Goal: Transaction & Acquisition: Purchase product/service

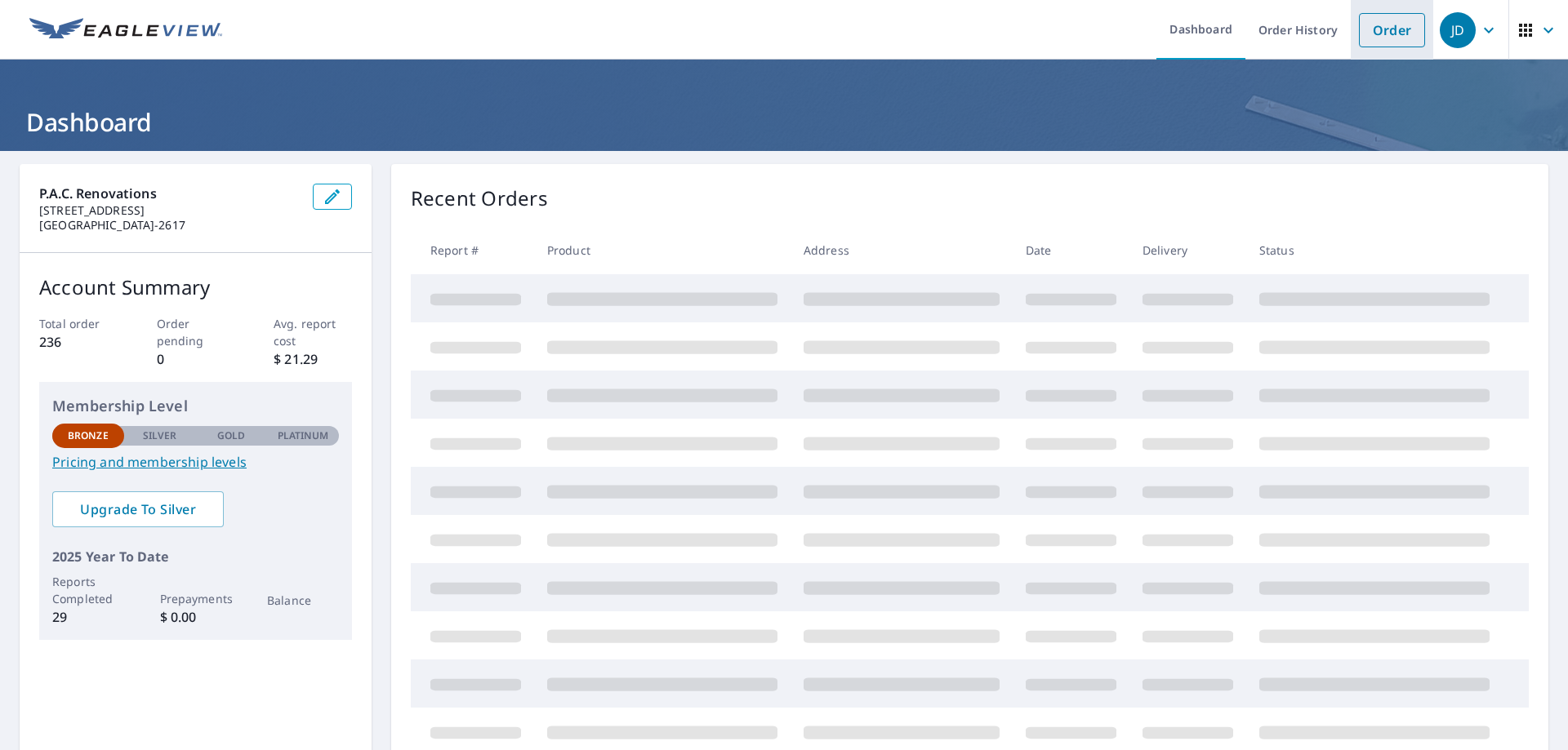
click at [1373, 36] on link "Order" at bounding box center [1392, 30] width 66 height 34
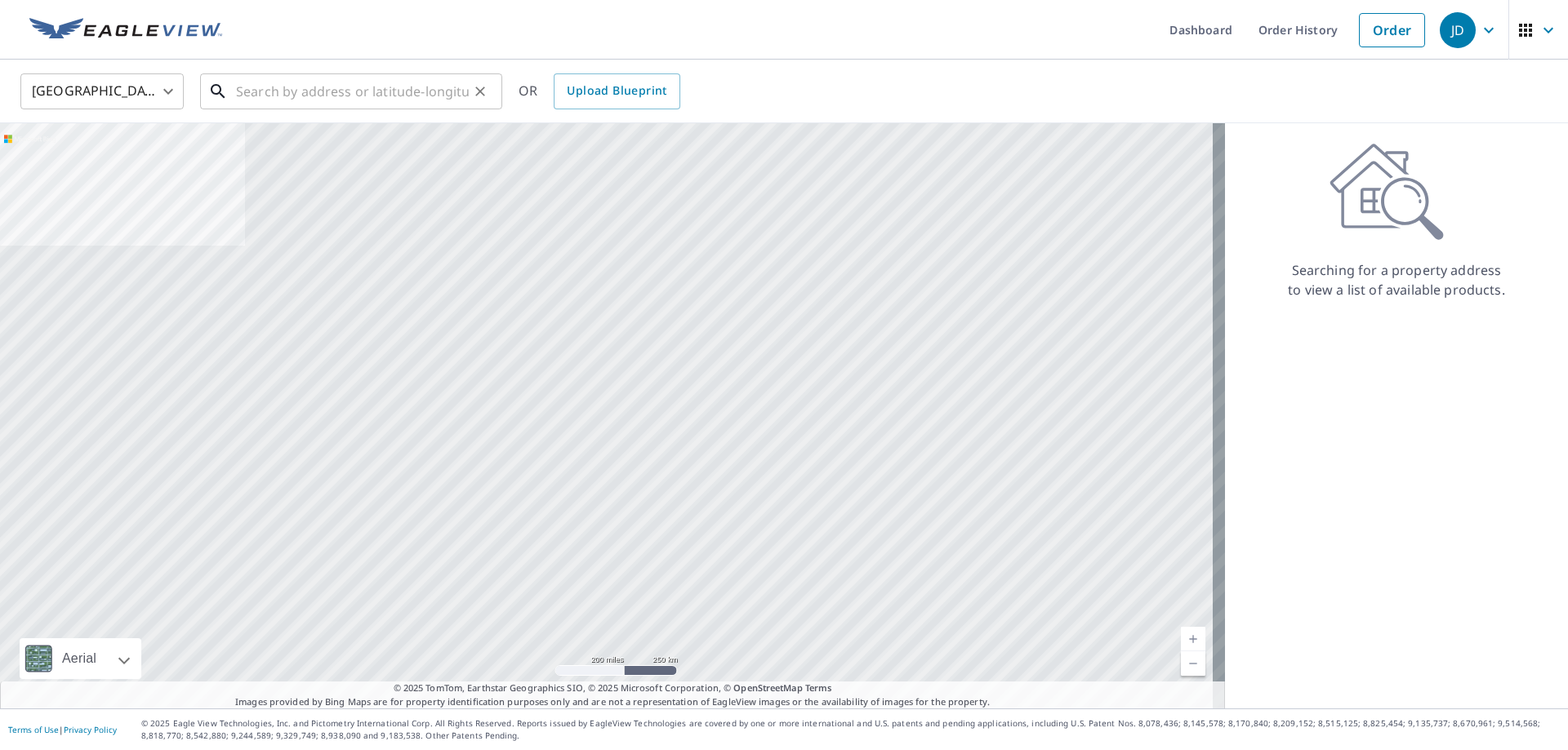
click at [254, 94] on input "text" at bounding box center [353, 92] width 233 height 46
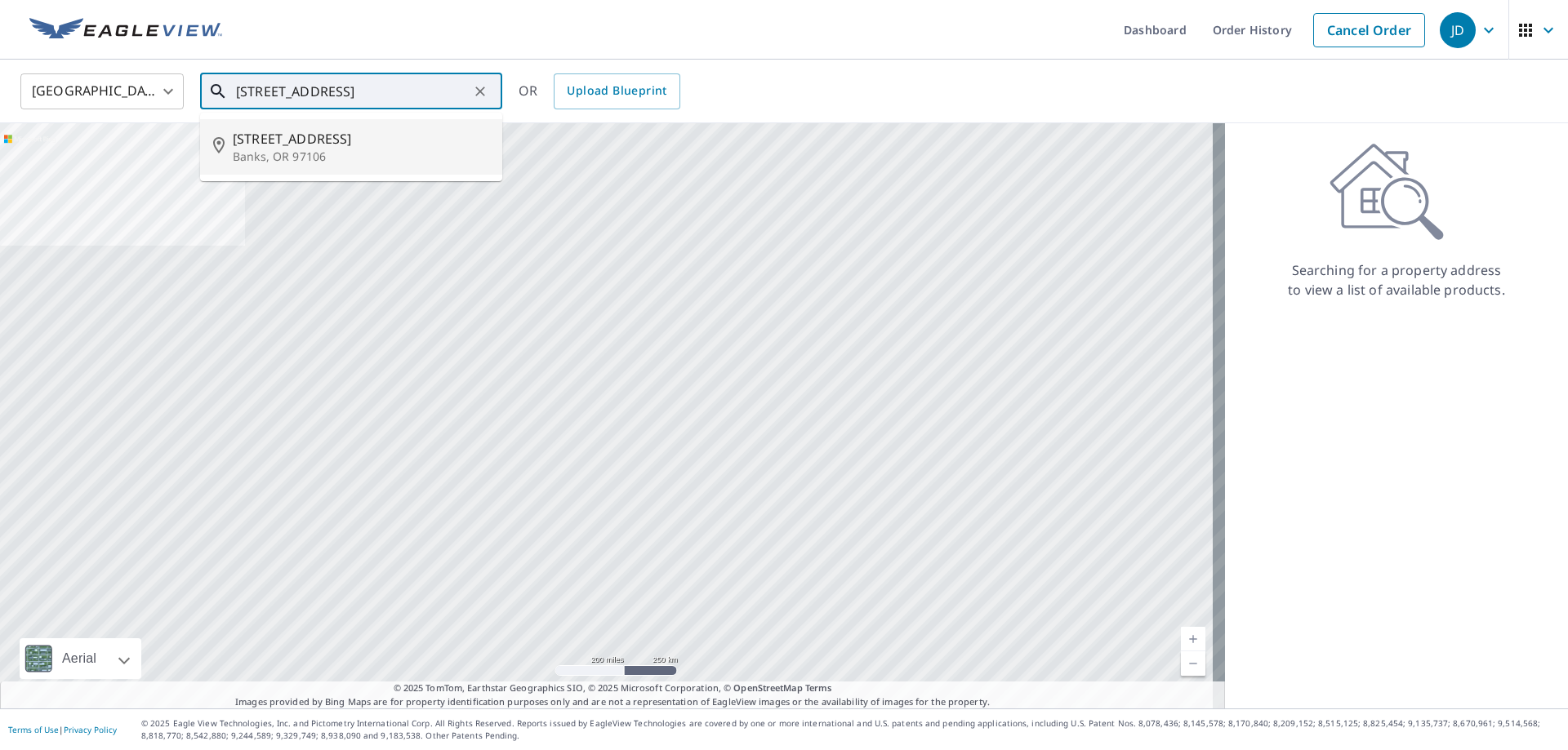
click at [278, 141] on span "42230 Nw Sunset Ave" at bounding box center [361, 138] width 257 height 20
type input "42230 Nw Sunset Ave Banks, OR 97106"
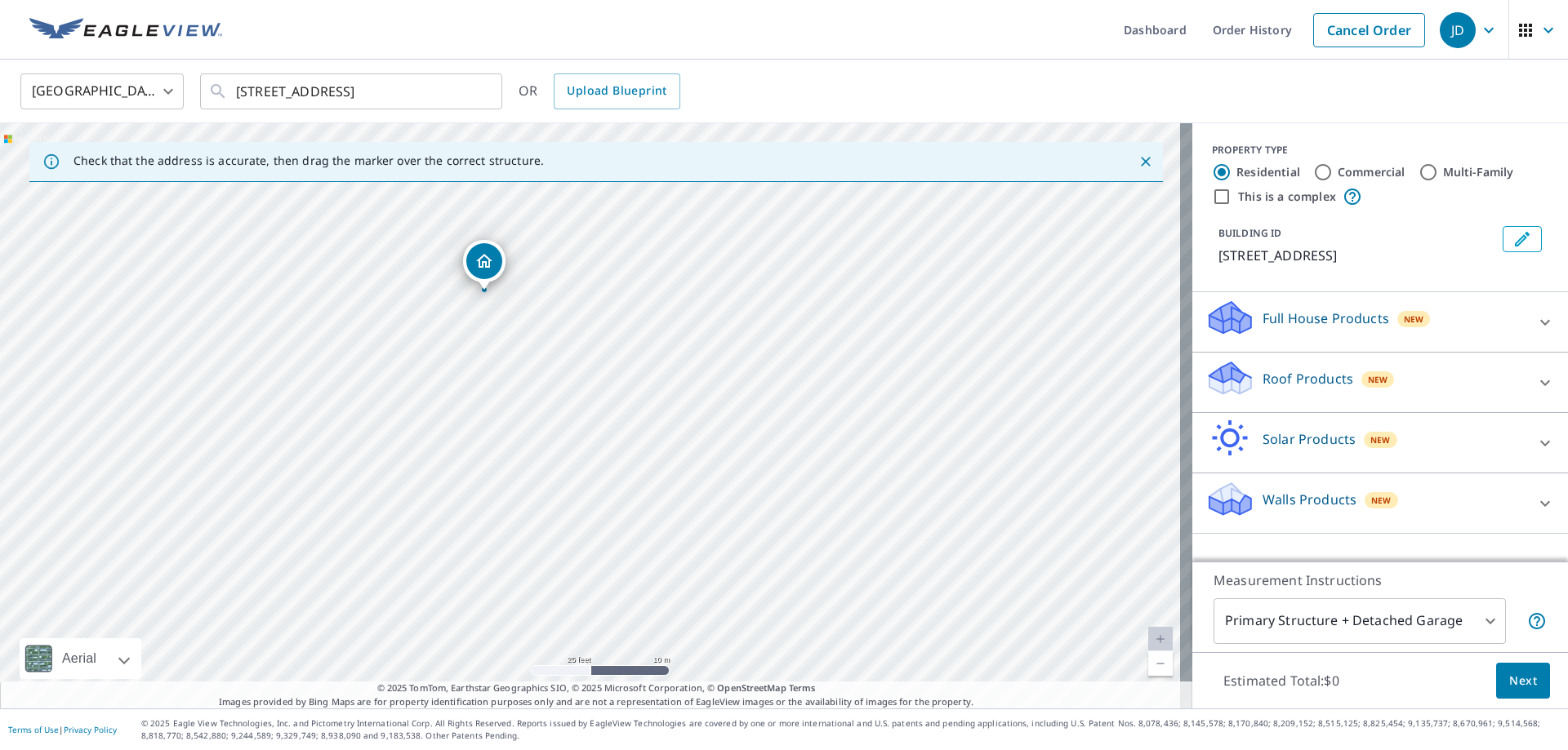
click at [1231, 375] on icon at bounding box center [1230, 373] width 42 height 20
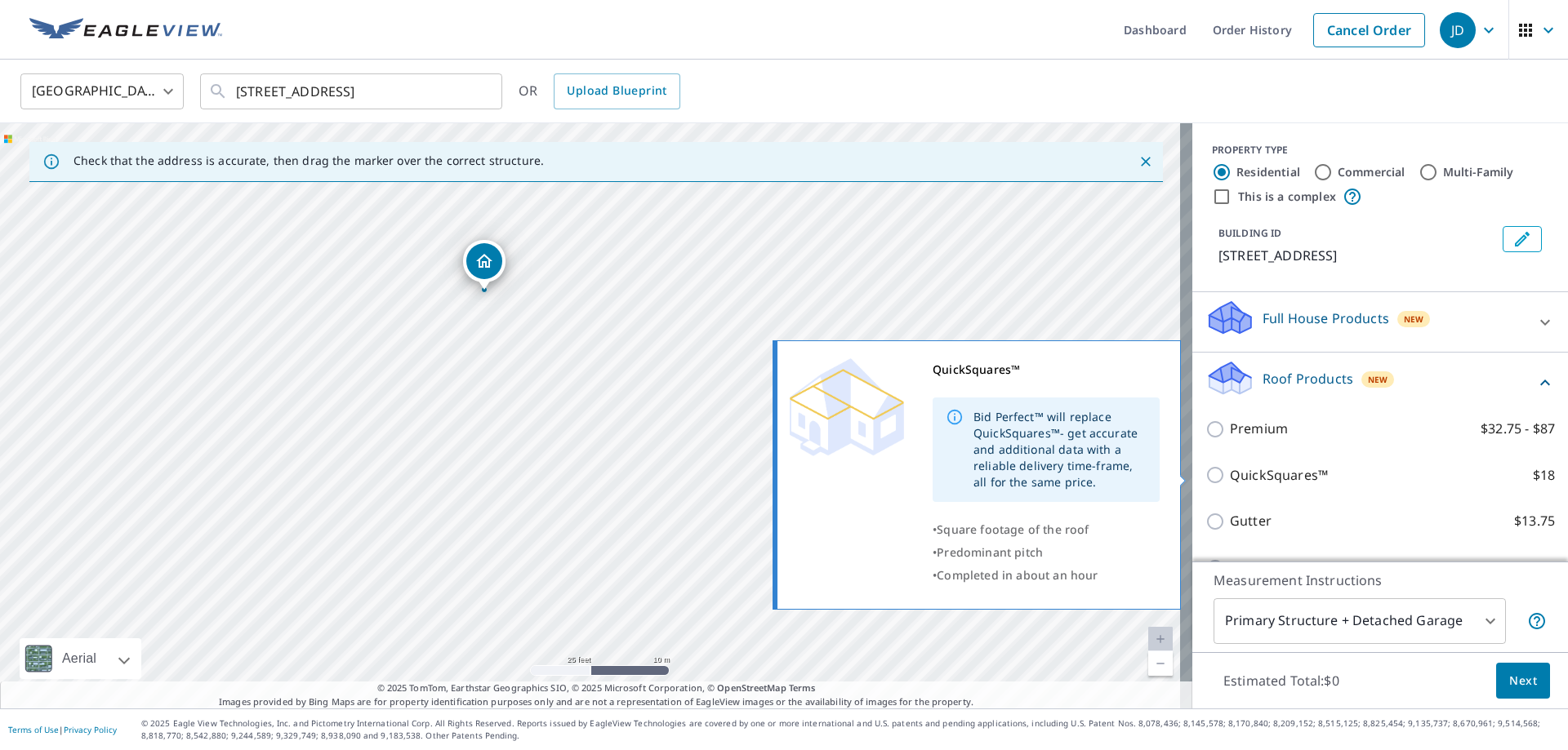
click at [1206, 474] on input "QuickSquares™ $18" at bounding box center [1218, 475] width 25 height 20
checkbox input "true"
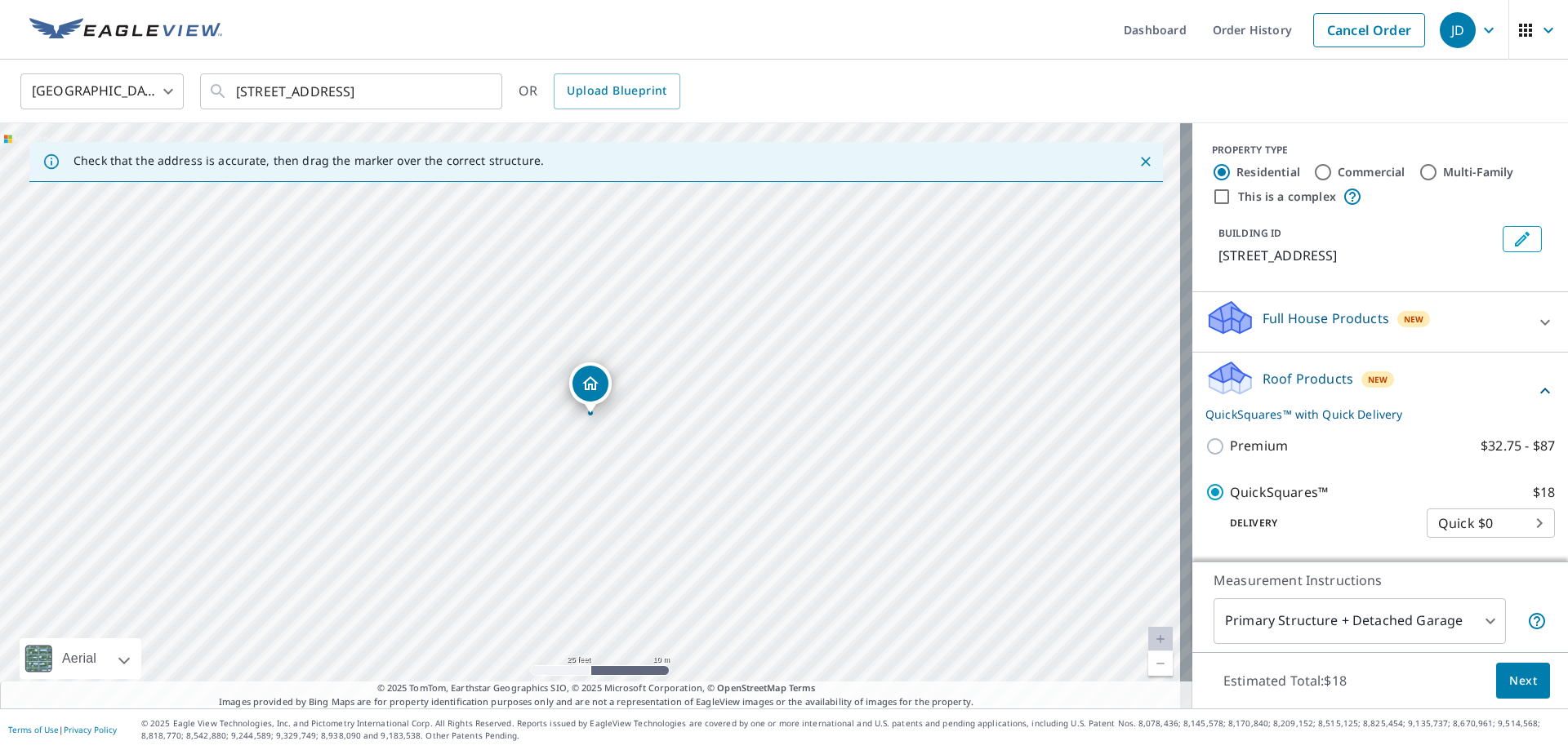
click at [1509, 676] on span "Next" at bounding box center [1523, 681] width 28 height 20
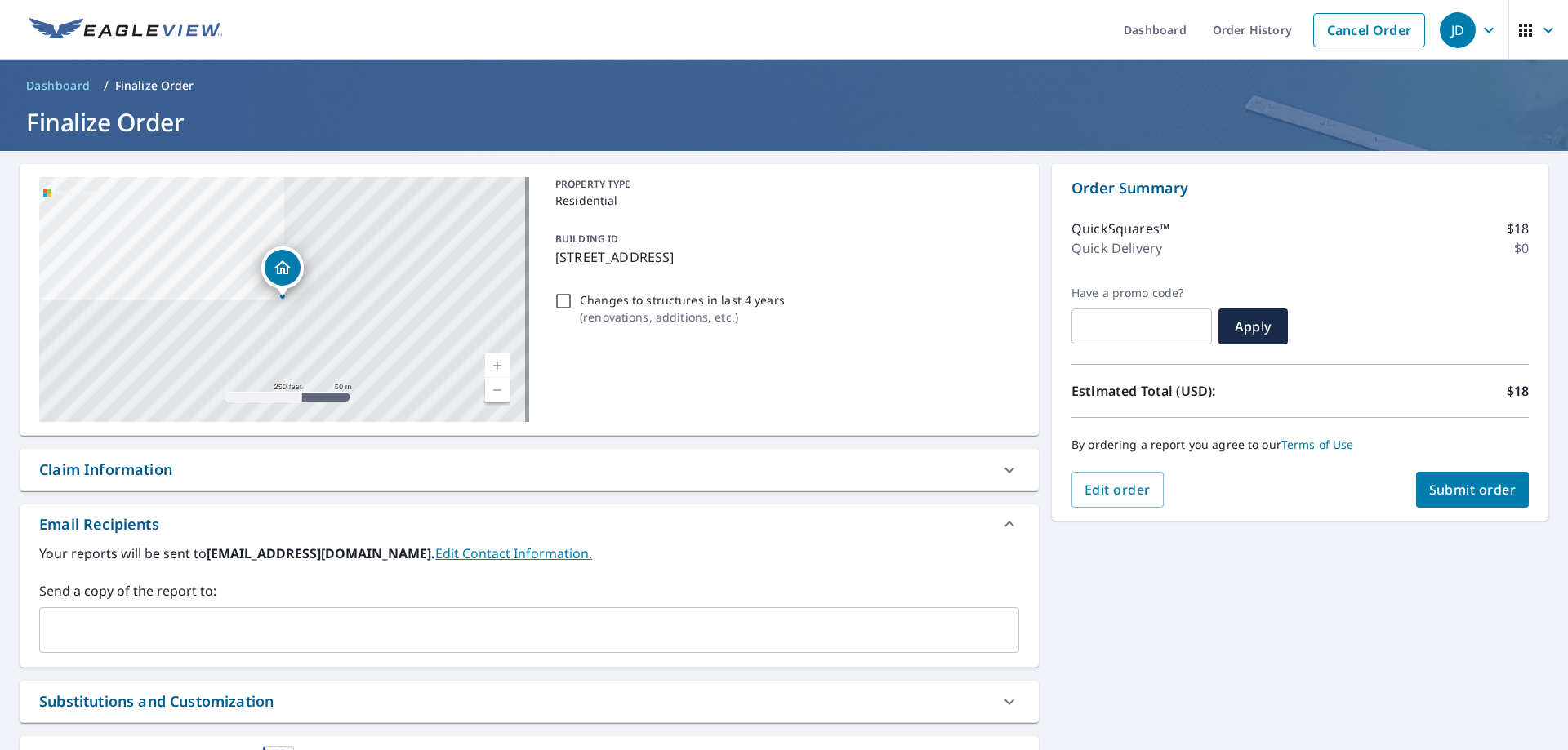
click at [1462, 491] on span "Submit order" at bounding box center [1473, 489] width 88 height 18
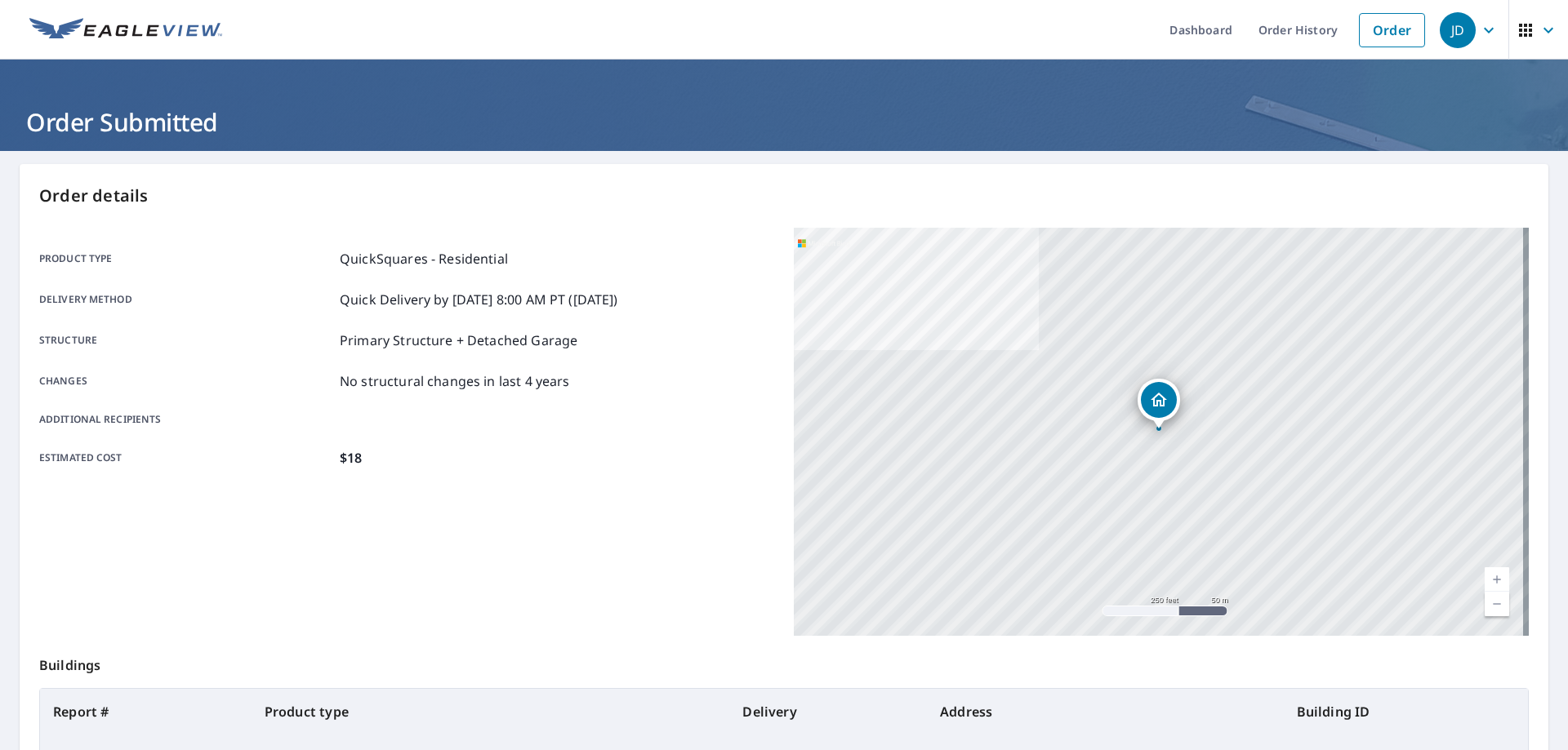
click at [1449, 25] on div "JD" at bounding box center [1458, 30] width 36 height 36
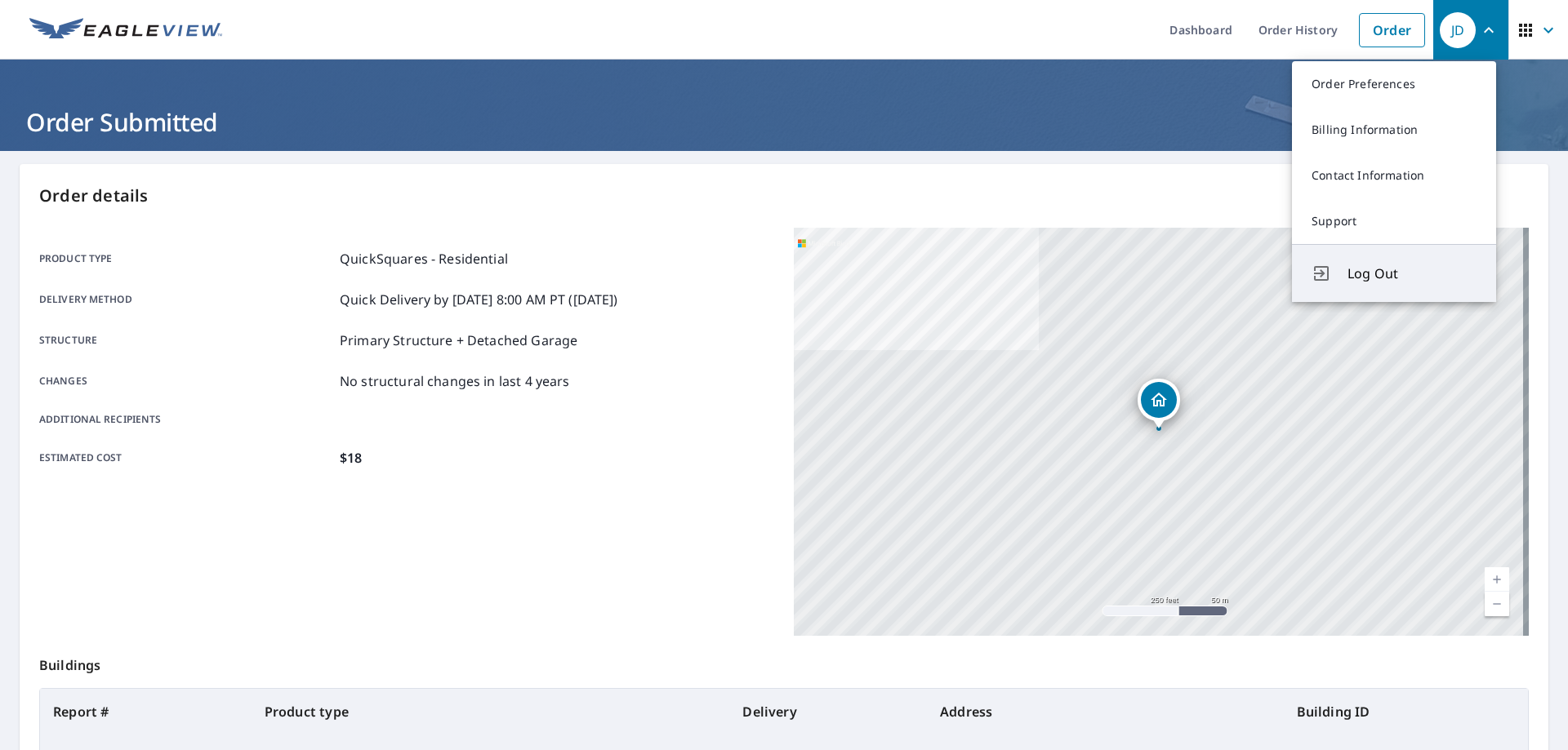
click at [1359, 273] on span "Log Out" at bounding box center [1412, 273] width 129 height 20
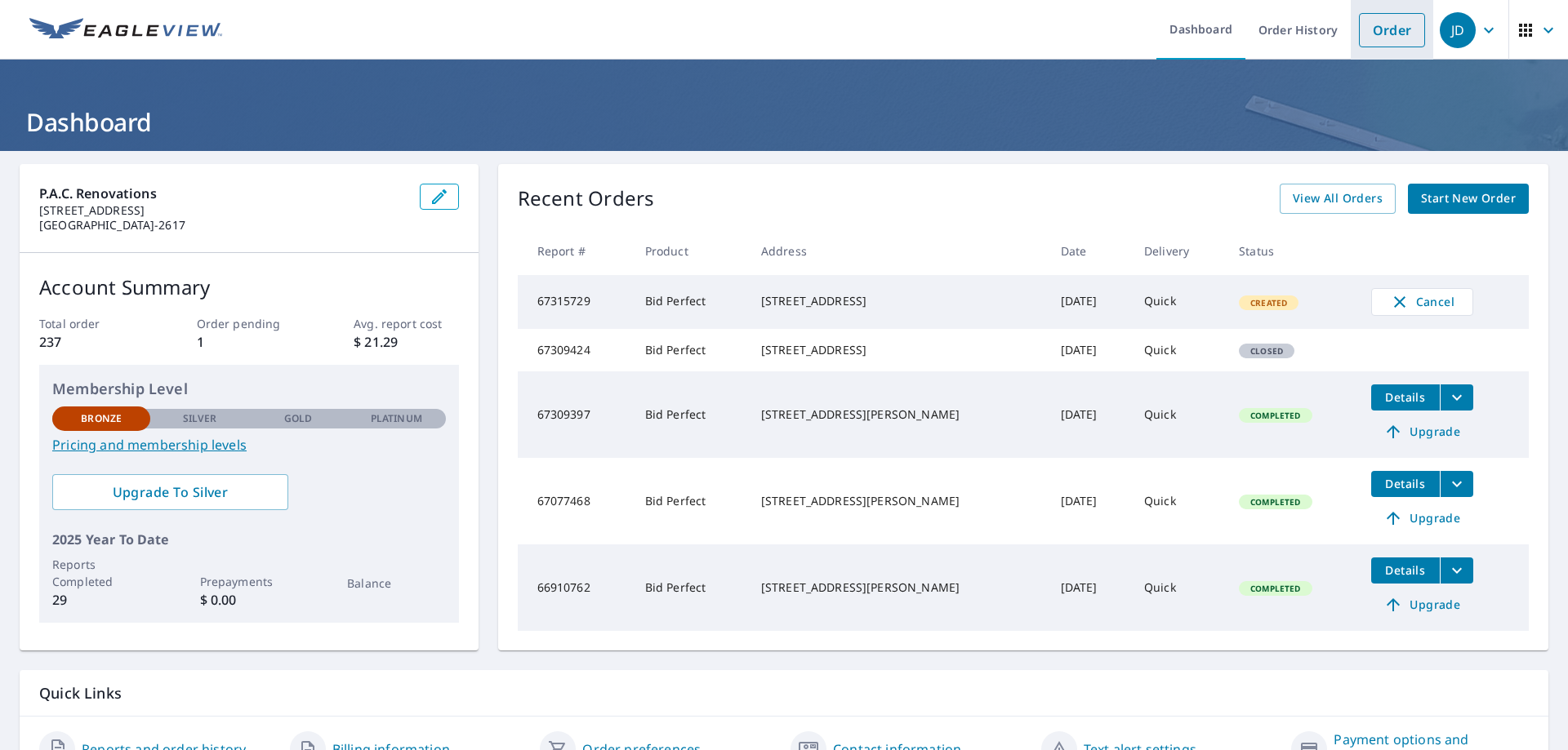
click at [1384, 25] on link "Order" at bounding box center [1392, 30] width 66 height 34
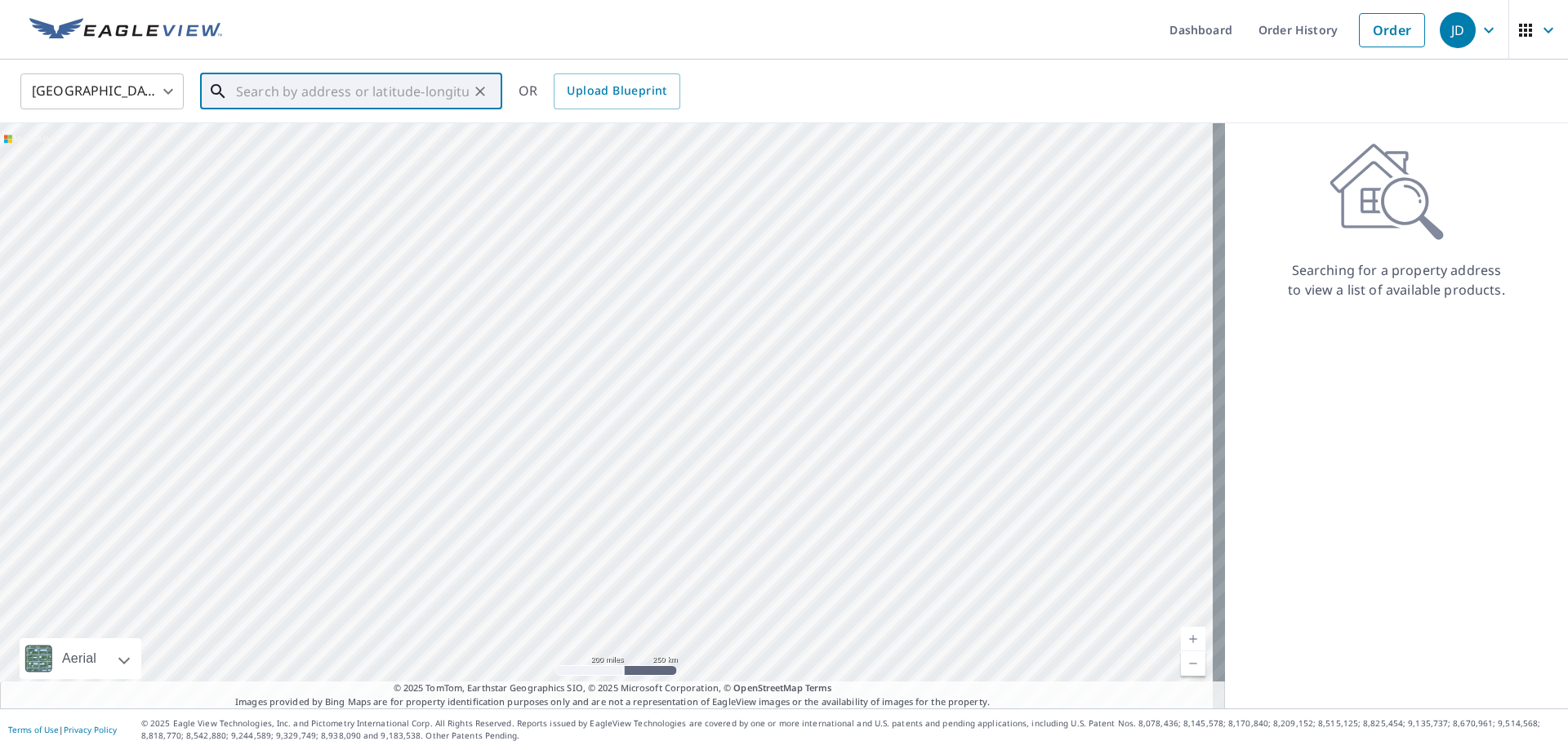
click at [263, 93] on input "text" at bounding box center [353, 92] width 233 height 46
click at [304, 138] on span "[STREET_ADDRESS]" at bounding box center [361, 138] width 257 height 20
type input "[STREET_ADDRESS][PERSON_NAME]"
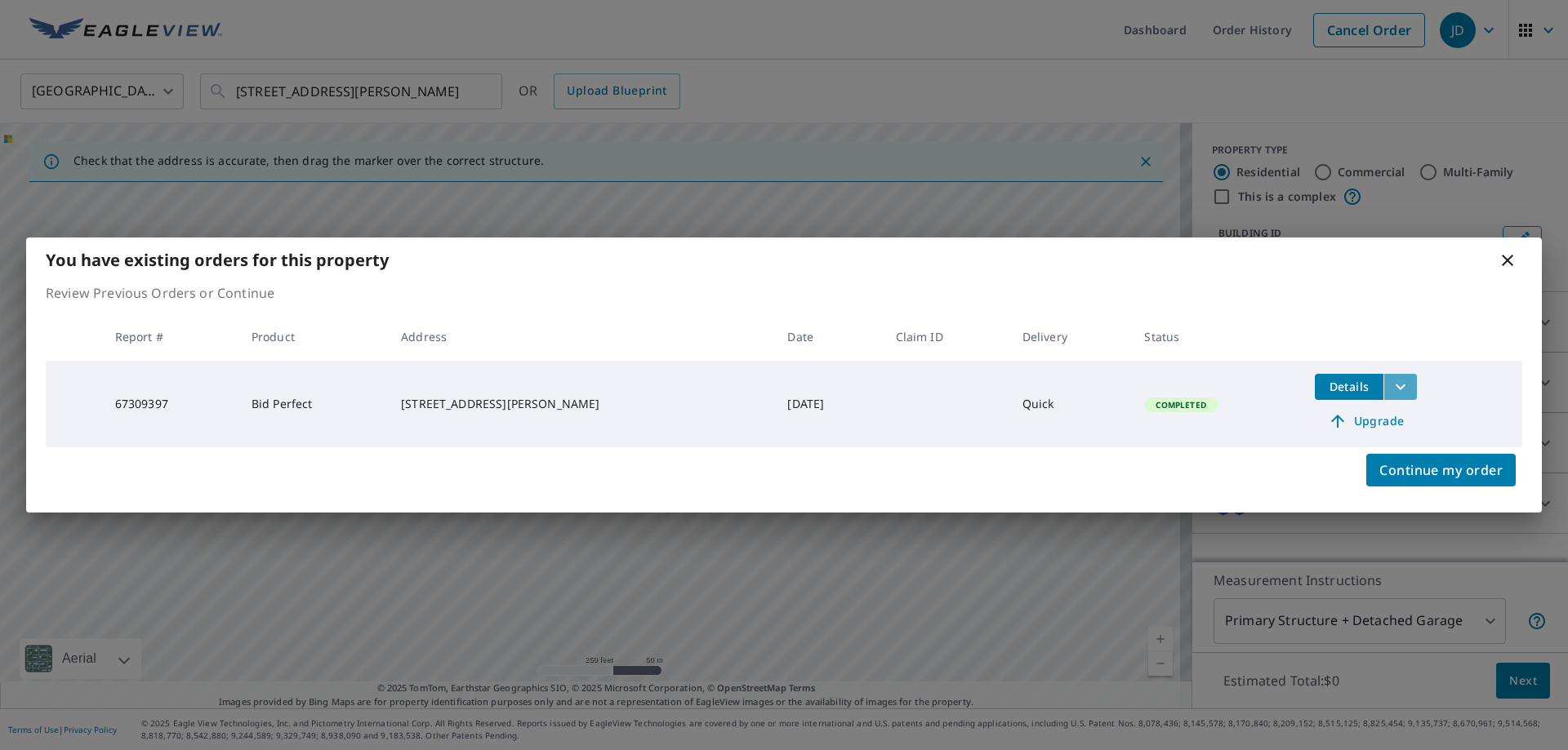
click at [1396, 385] on icon "filesDropdownBtn-67309397" at bounding box center [1401, 386] width 10 height 6
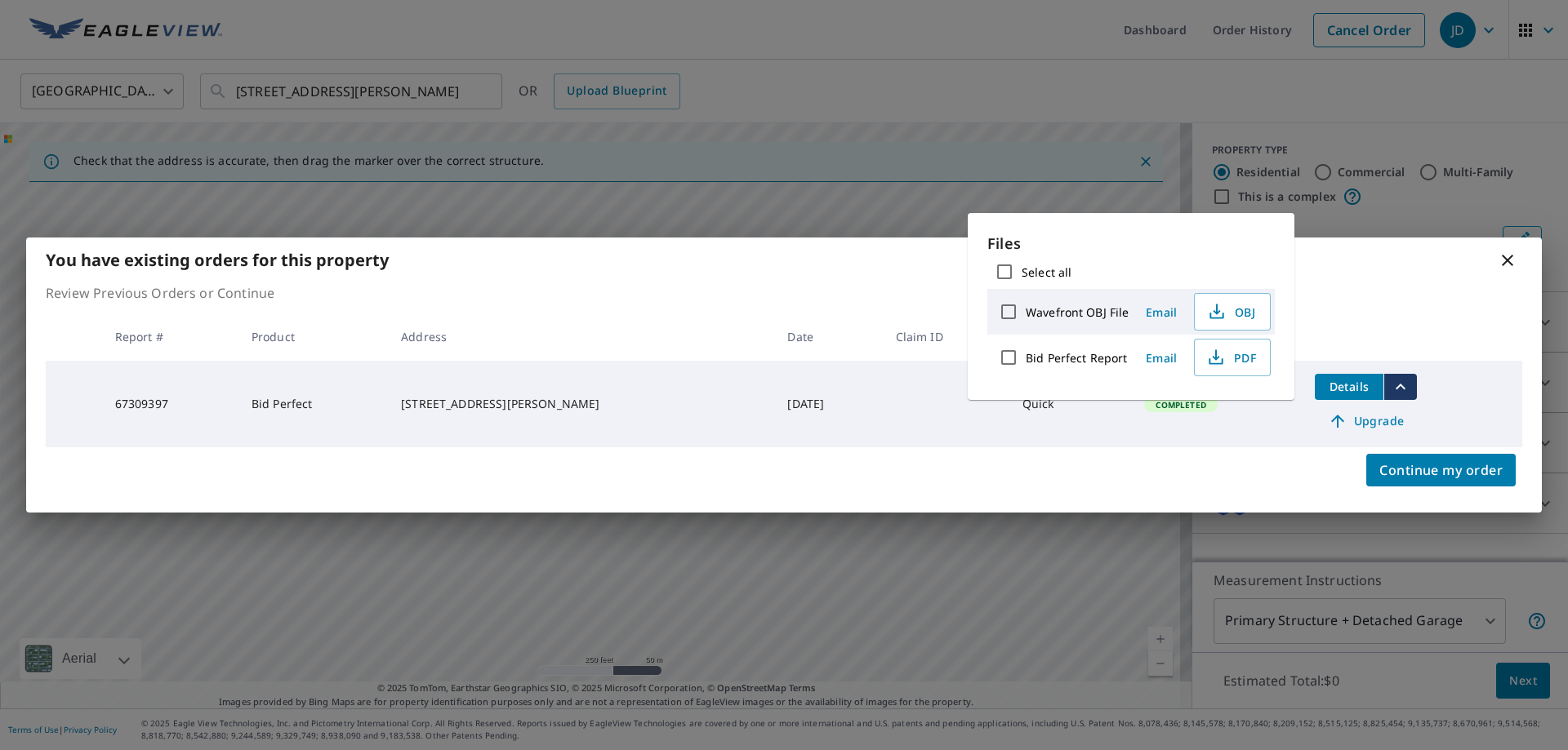
click at [1431, 189] on div "You have existing orders for this property Review Previous Orders or Continue R…" at bounding box center [784, 375] width 1568 height 750
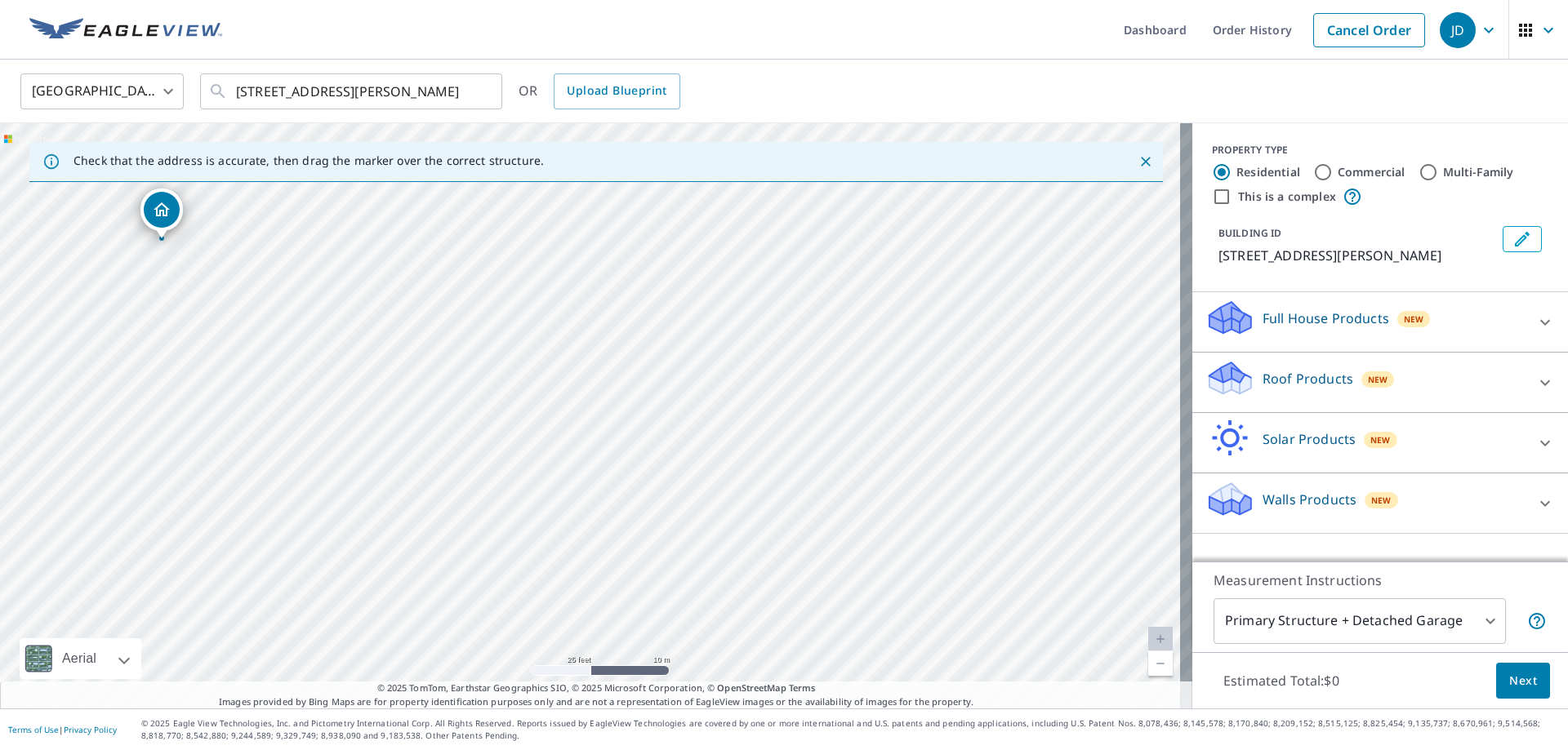
drag, startPoint x: 390, startPoint y: 276, endPoint x: 164, endPoint y: 211, distance: 235.2
click at [1513, 239] on icon "Edit building 1" at bounding box center [1522, 239] width 20 height 20
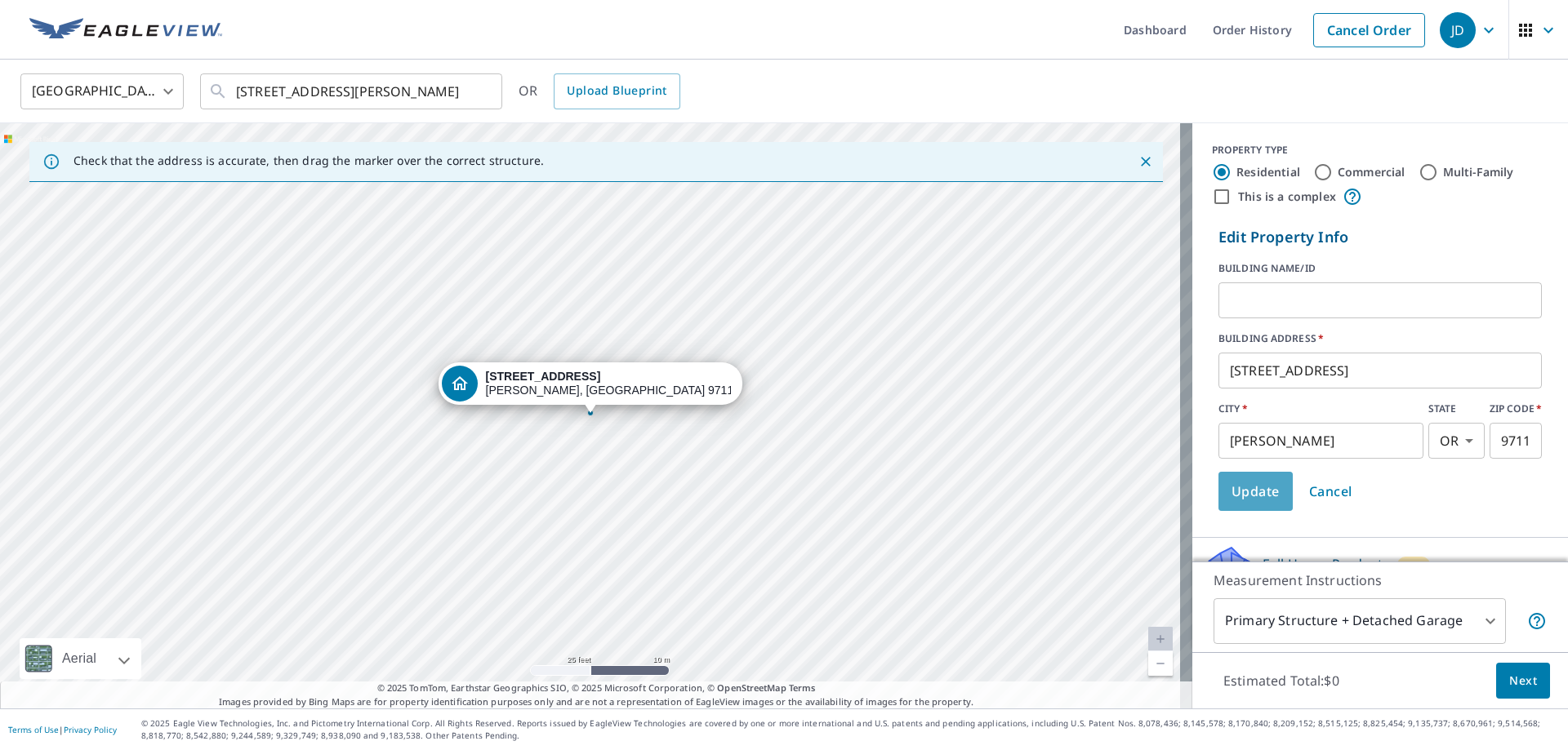
click at [1249, 493] on span "Update" at bounding box center [1255, 491] width 48 height 23
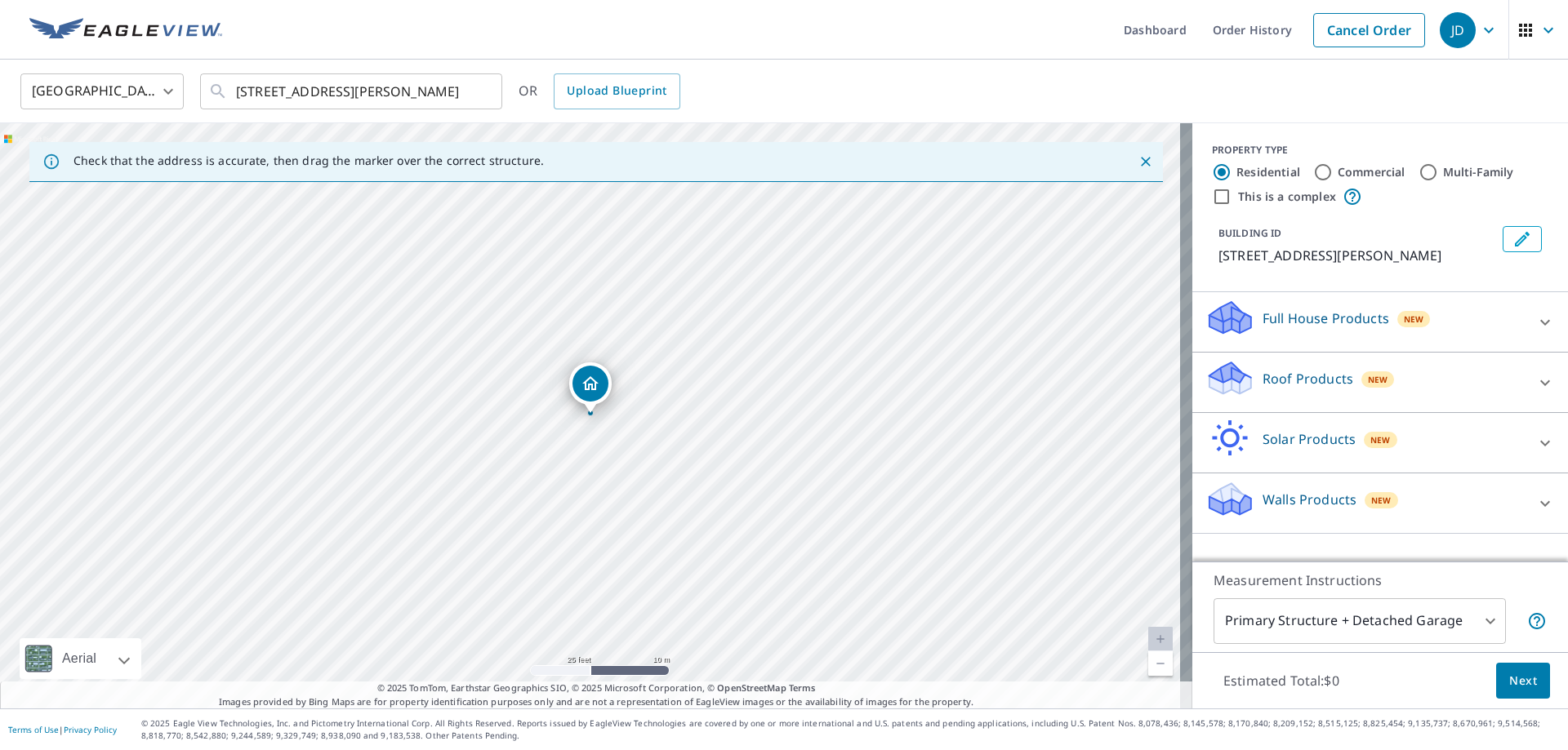
click at [1513, 244] on icon "Edit building 1" at bounding box center [1522, 239] width 20 height 20
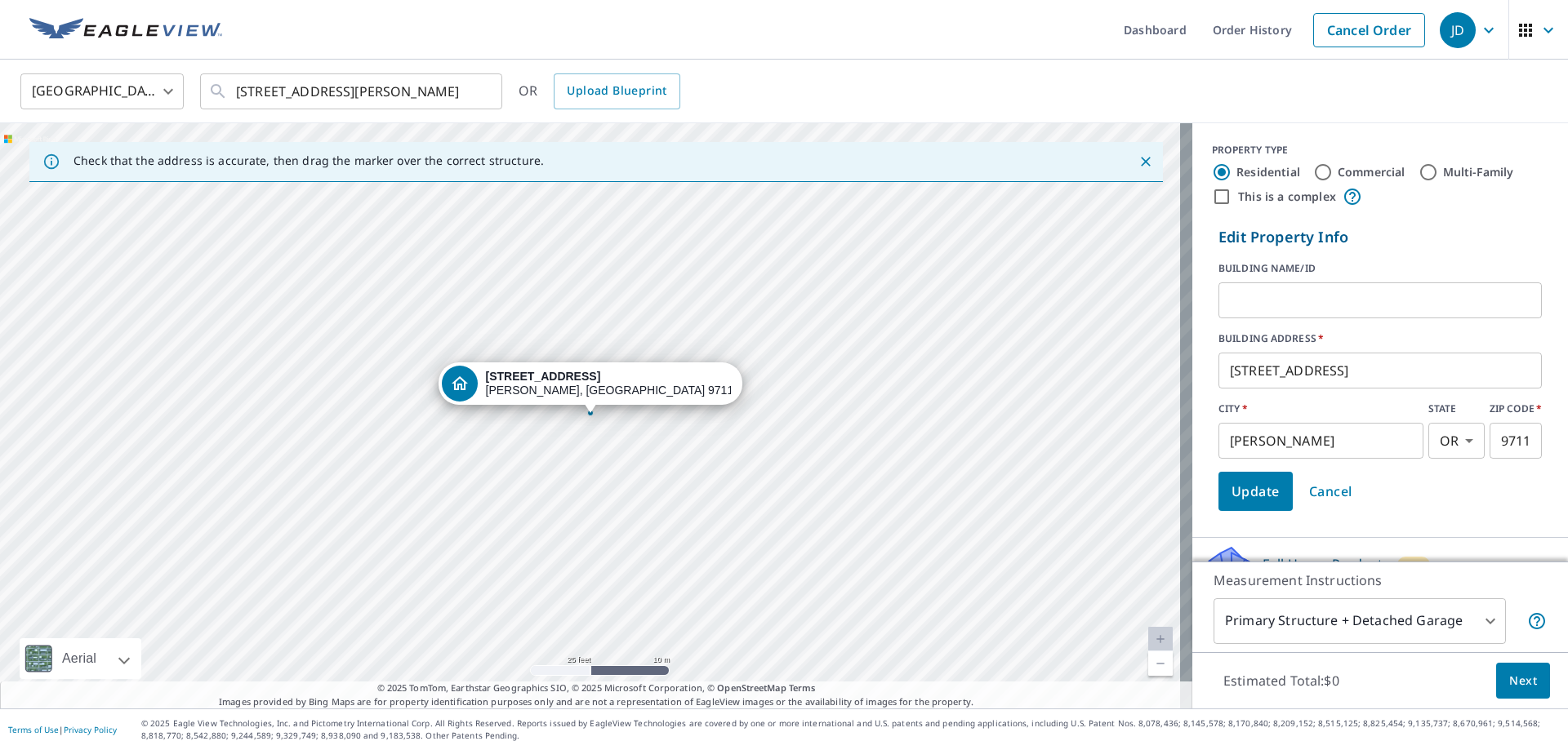
click at [1252, 294] on input "text" at bounding box center [1380, 301] width 324 height 46
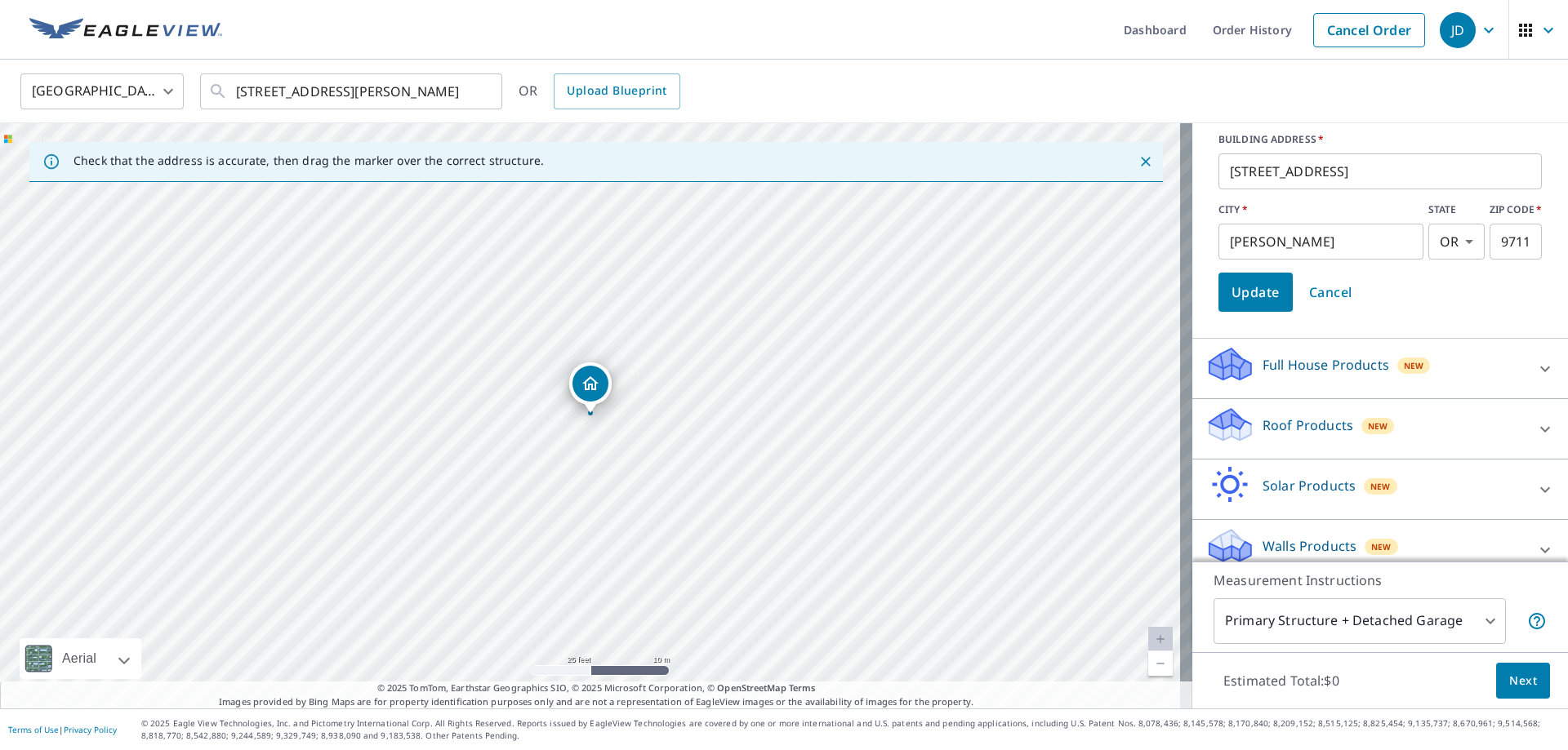
scroll to position [218, 0]
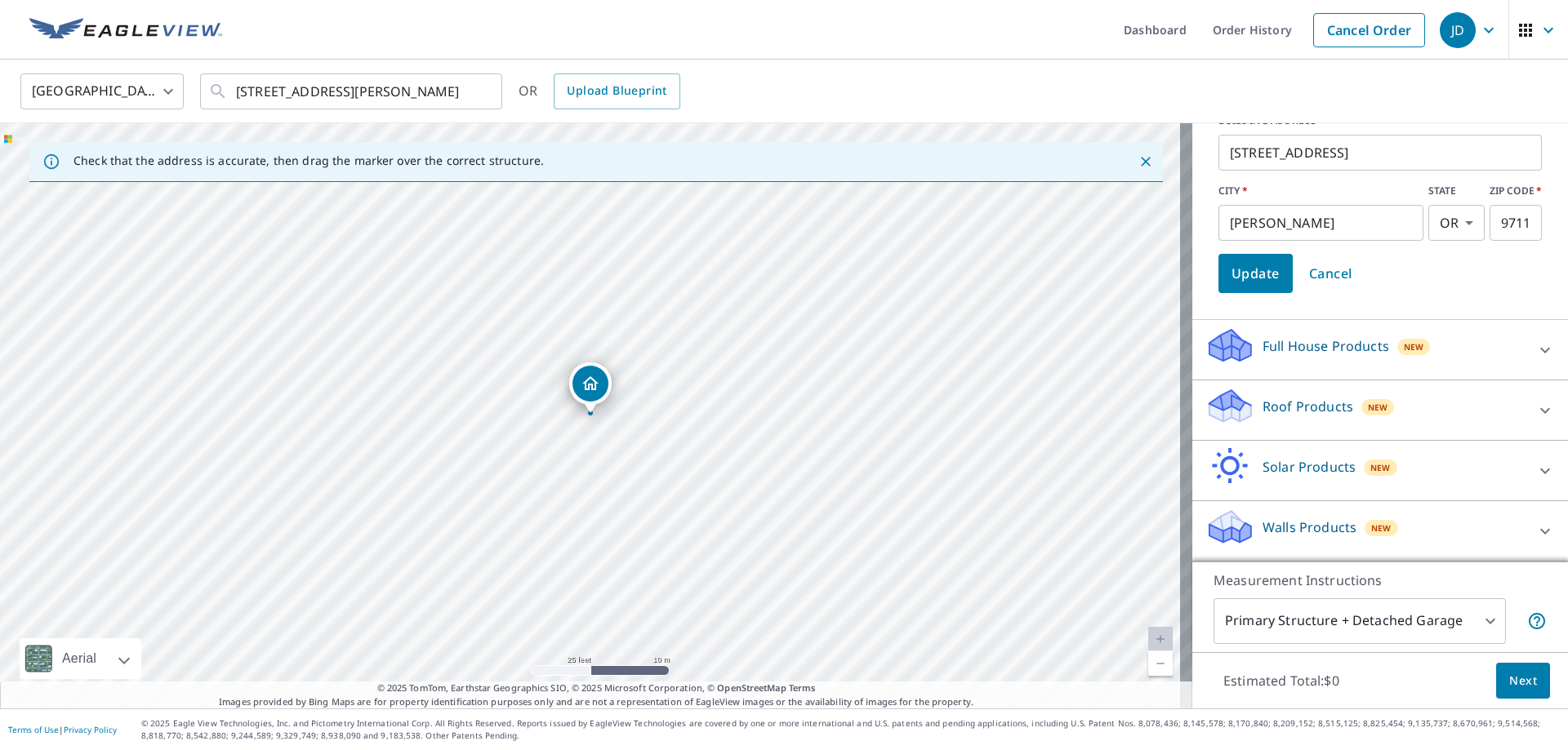
type input "Metal Shop roof"
click at [1279, 404] on p "Roof Products" at bounding box center [1308, 406] width 91 height 20
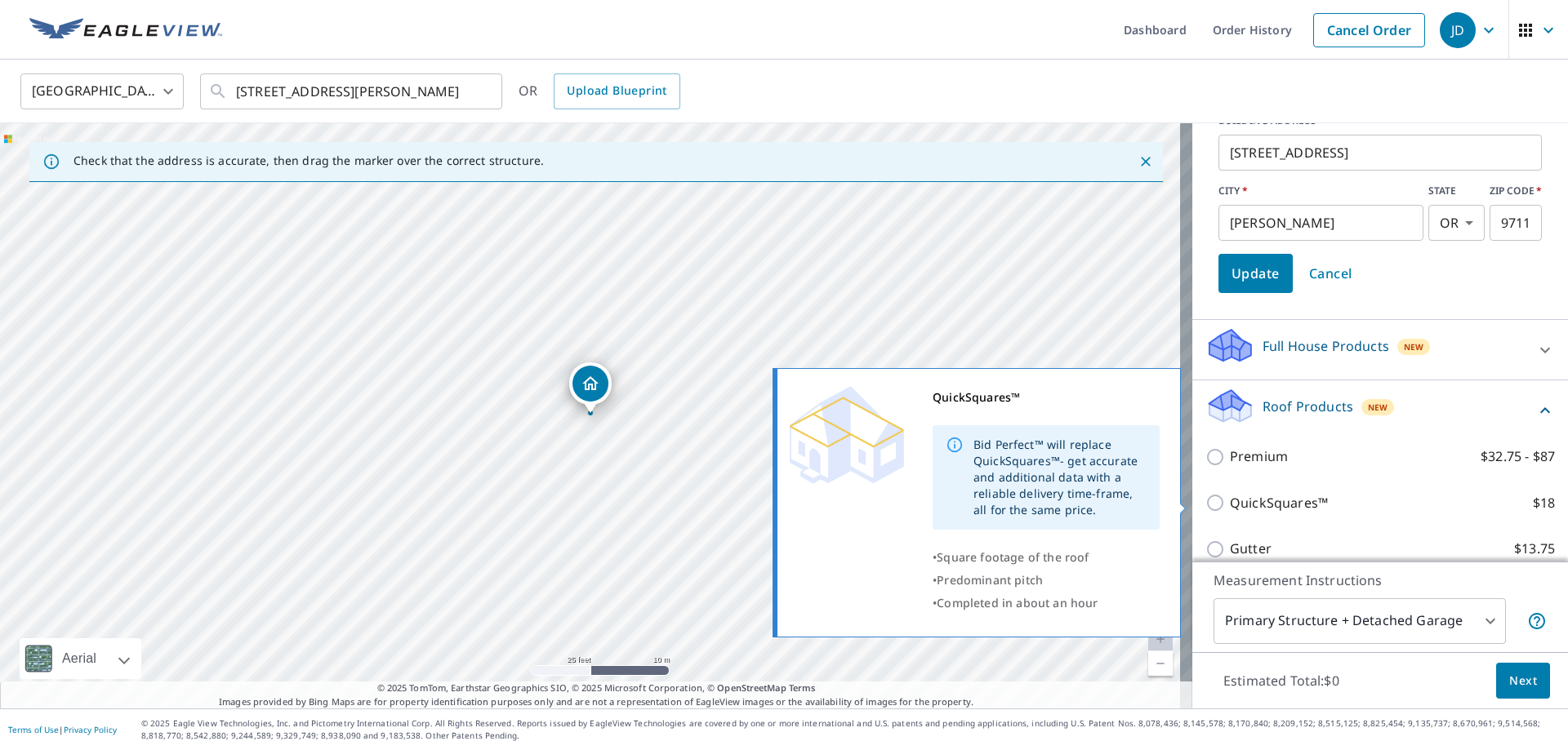
click at [1211, 499] on input "QuickSquares™ $18" at bounding box center [1218, 502] width 25 height 20
checkbox input "true"
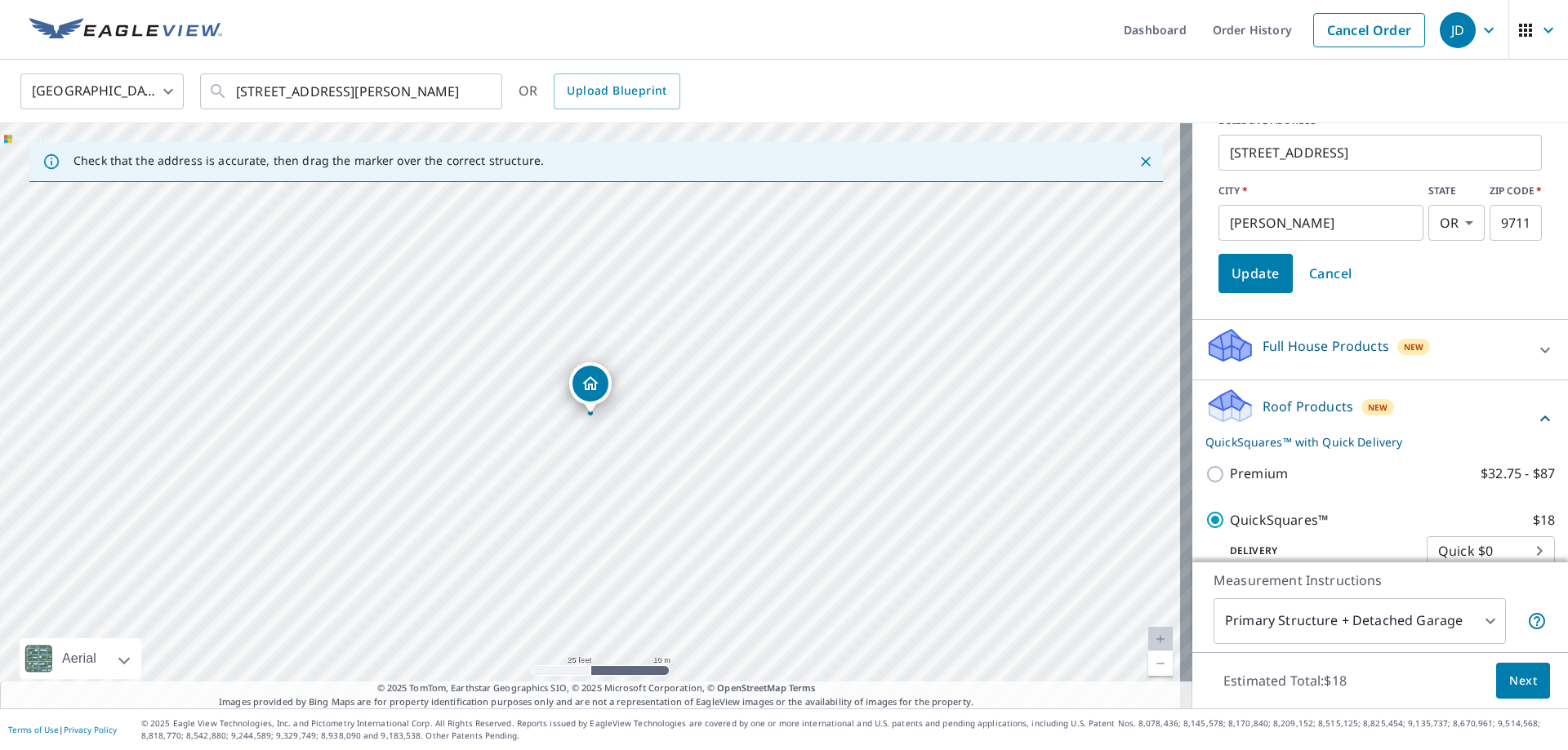
click at [1516, 680] on span "Next" at bounding box center [1523, 681] width 28 height 20
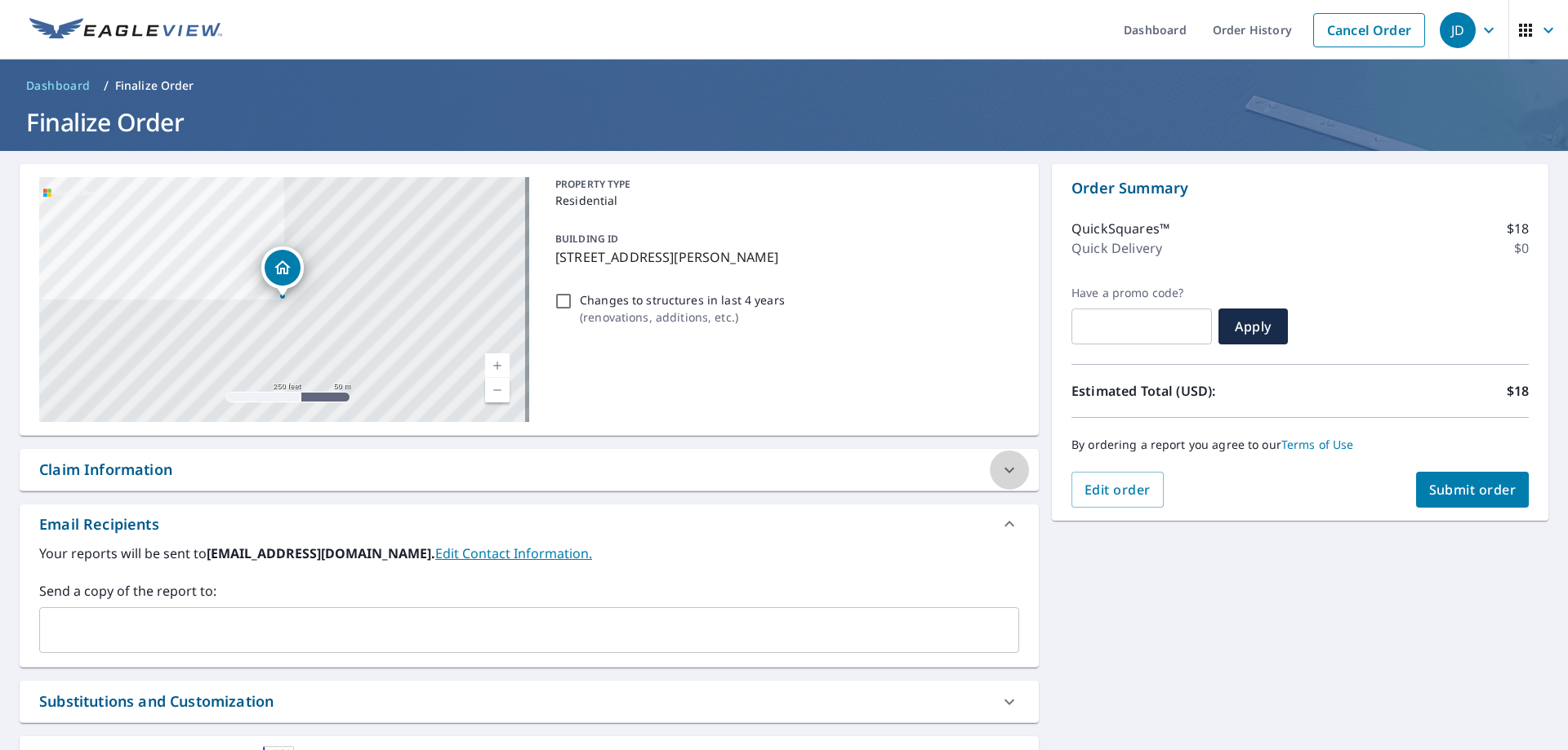
click at [1004, 468] on icon at bounding box center [1009, 470] width 20 height 20
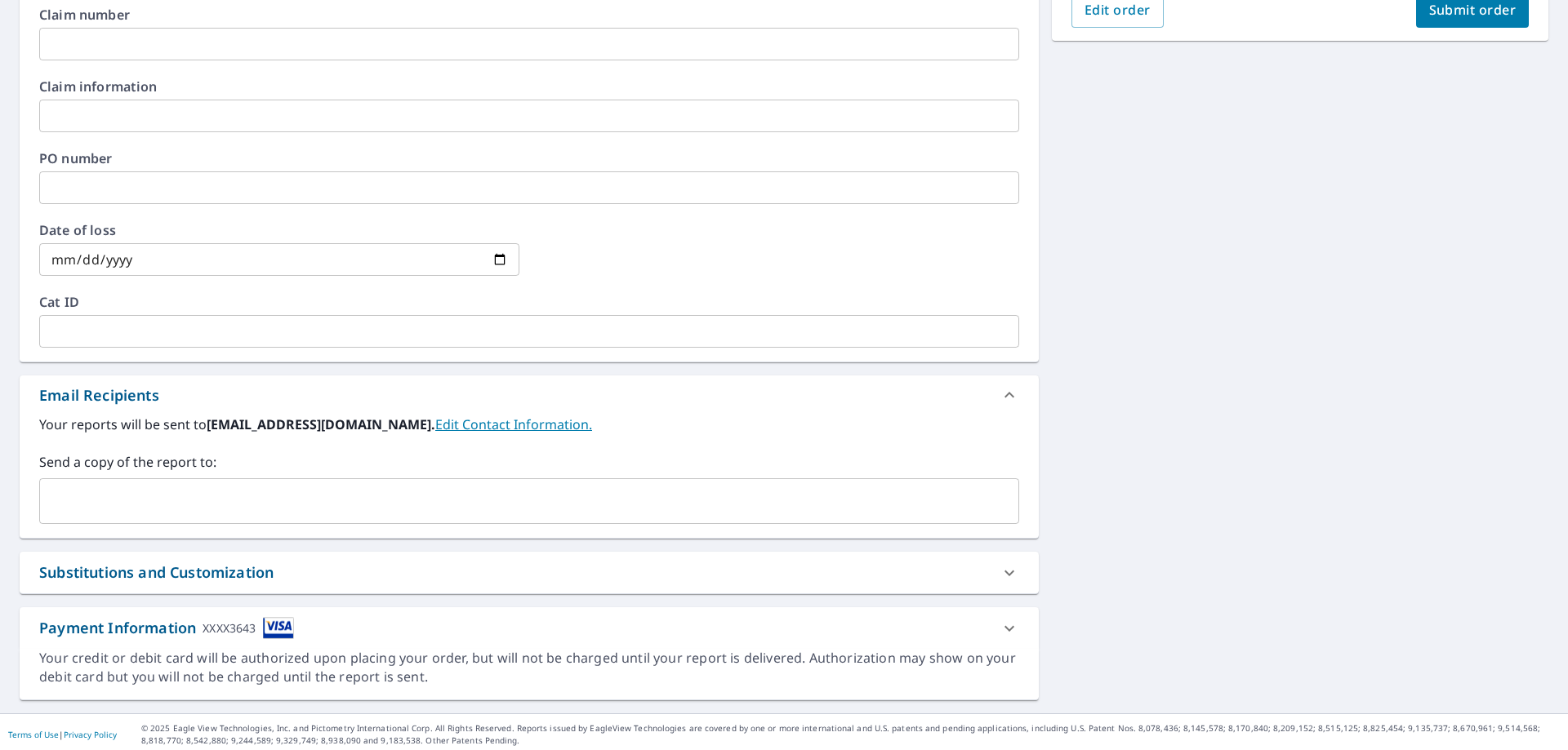
scroll to position [485, 0]
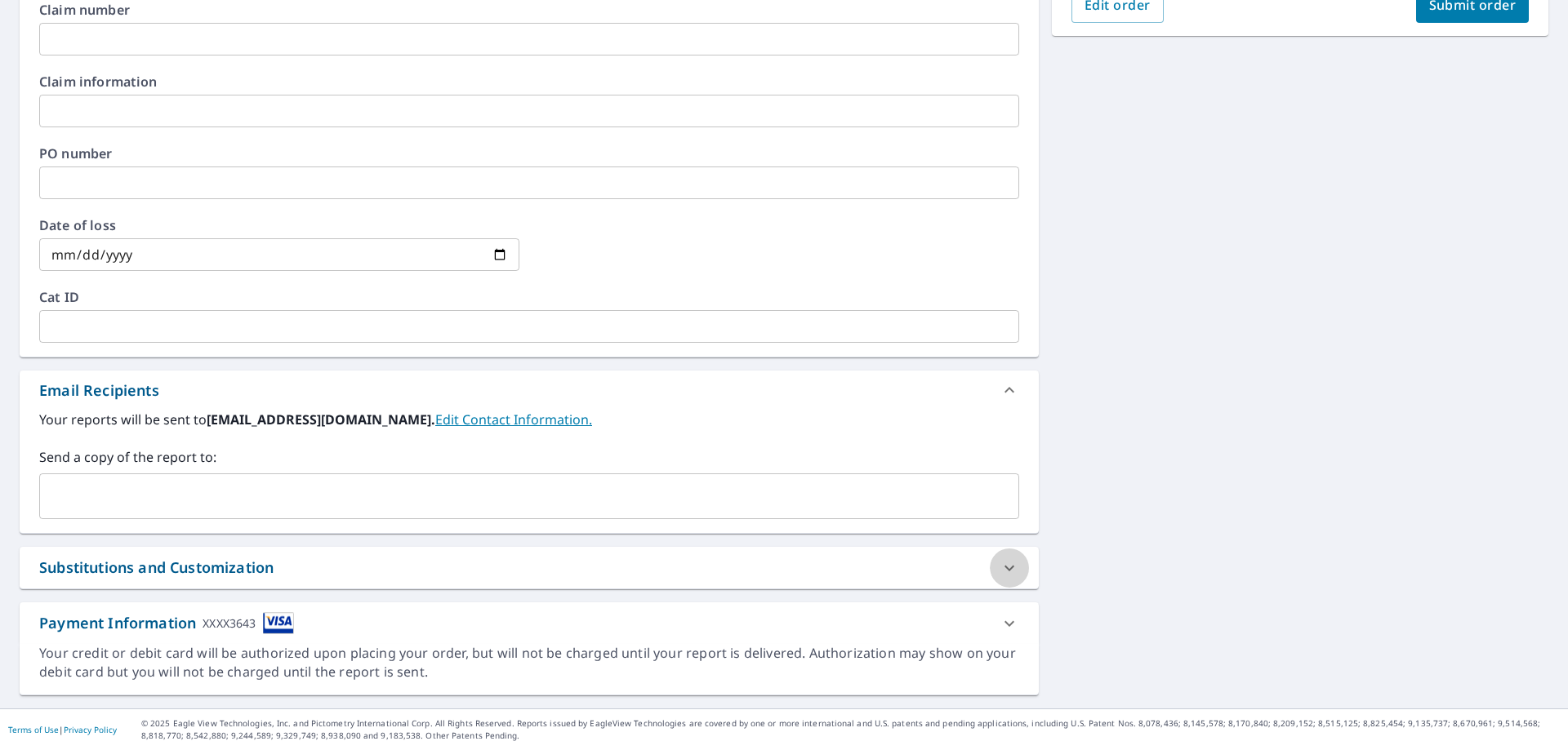
click at [1005, 569] on icon at bounding box center [1010, 567] width 10 height 6
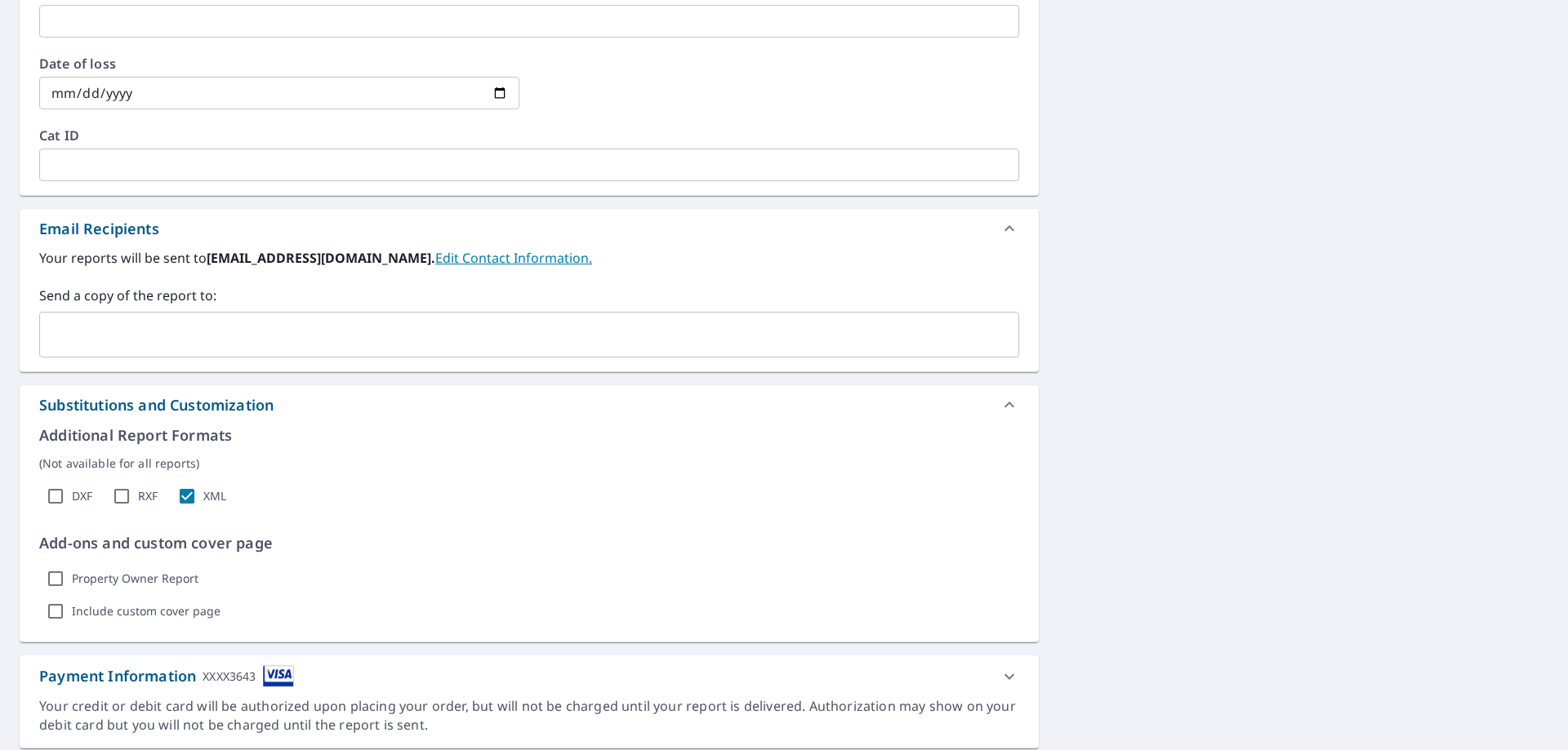
scroll to position [648, 0]
click at [56, 497] on input "DXF" at bounding box center [55, 494] width 32 height 32
checkbox input "true"
click at [122, 498] on input "RXF" at bounding box center [122, 494] width 32 height 32
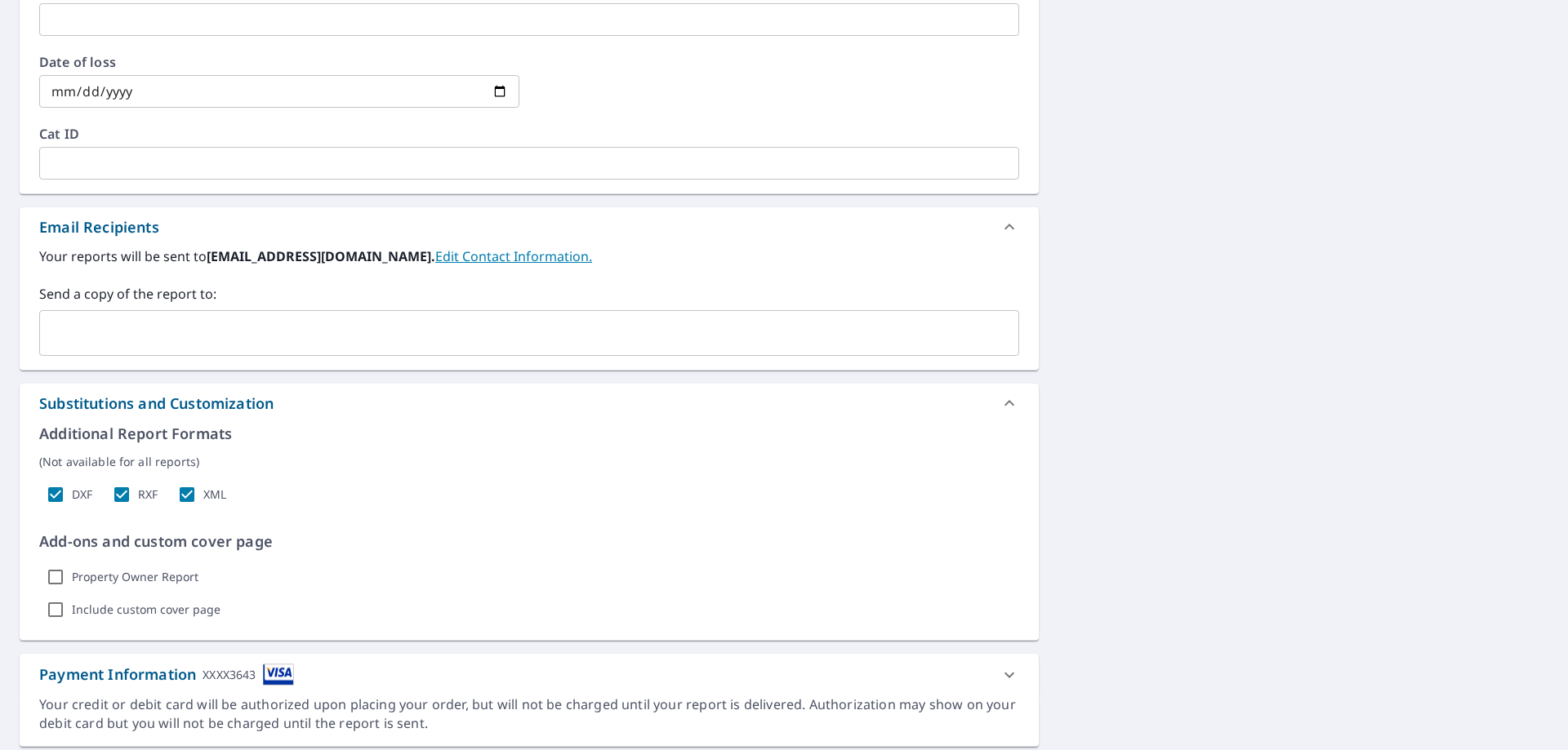
checkbox input "false"
click at [54, 492] on input "DXF" at bounding box center [55, 494] width 32 height 32
checkbox input "false"
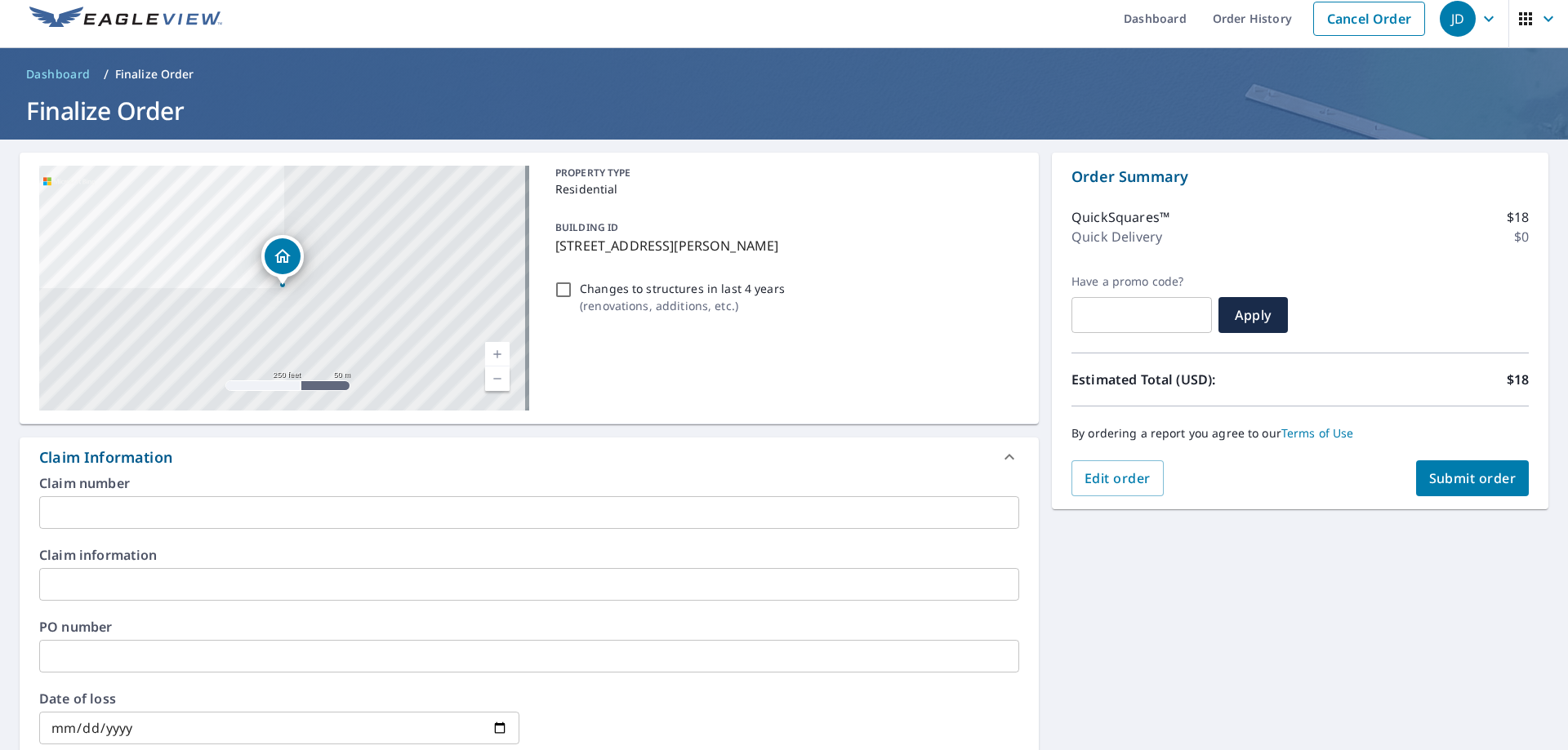
scroll to position [0, 0]
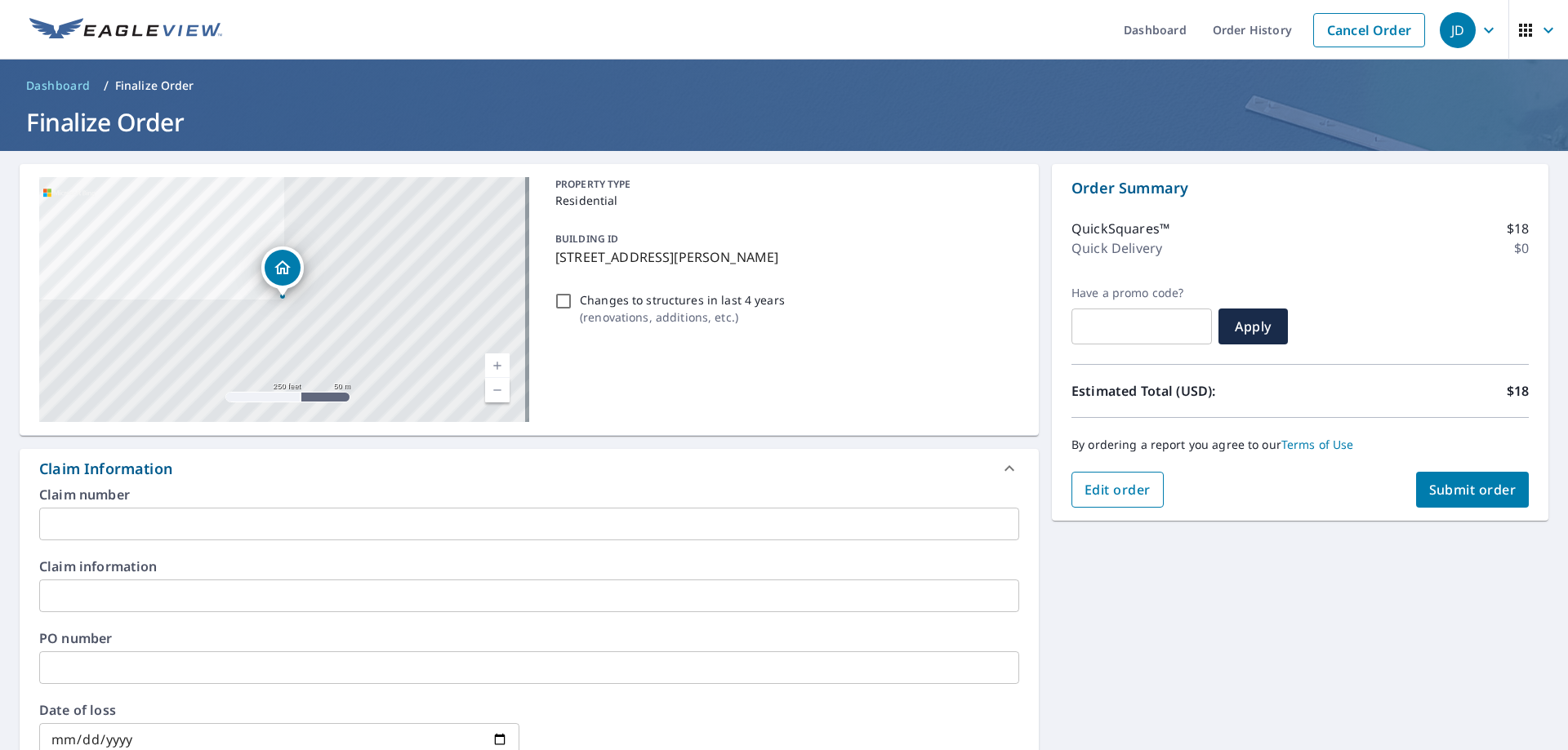
click at [1137, 488] on span "Edit order" at bounding box center [1118, 489] width 66 height 18
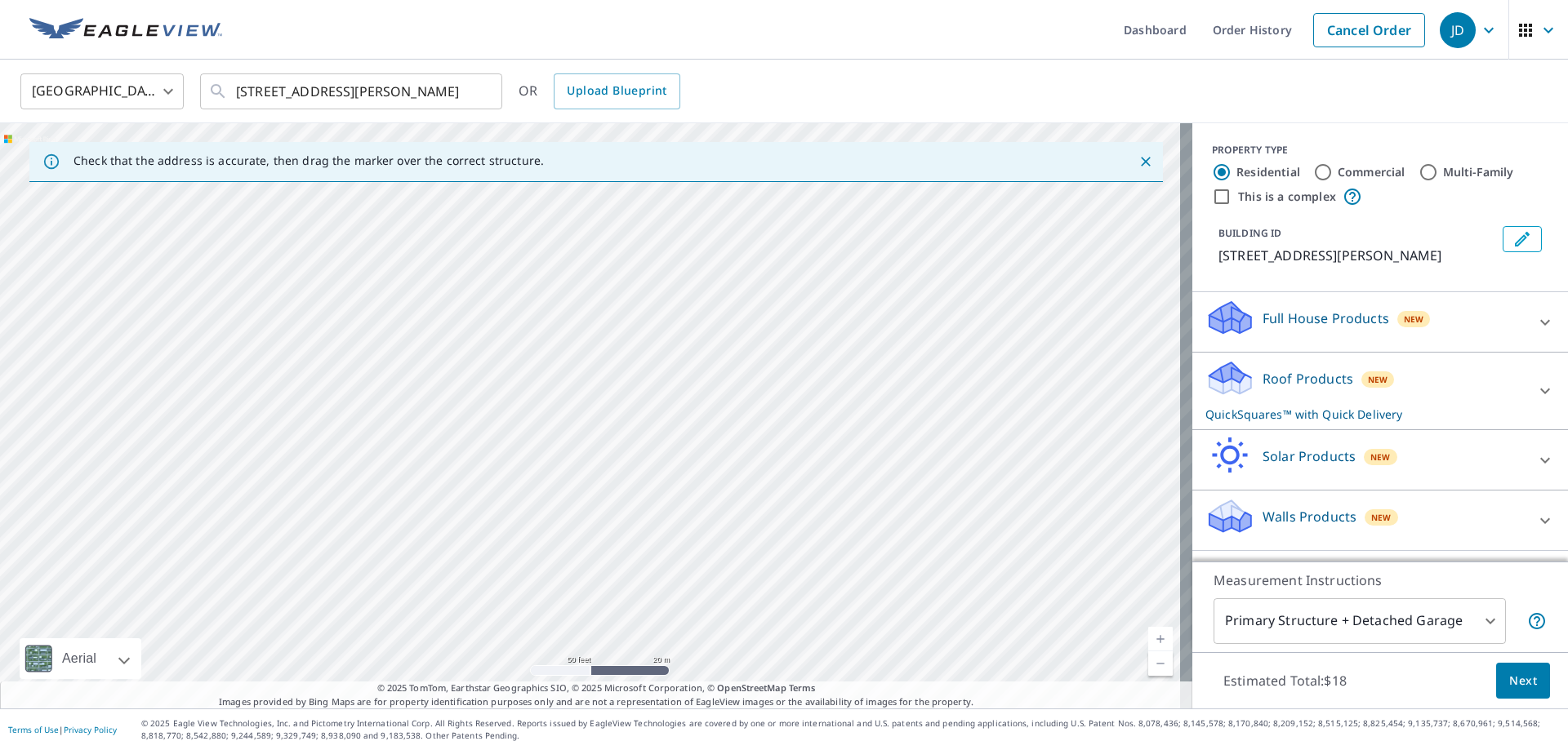
click at [1141, 163] on icon "Close" at bounding box center [1146, 162] width 10 height 10
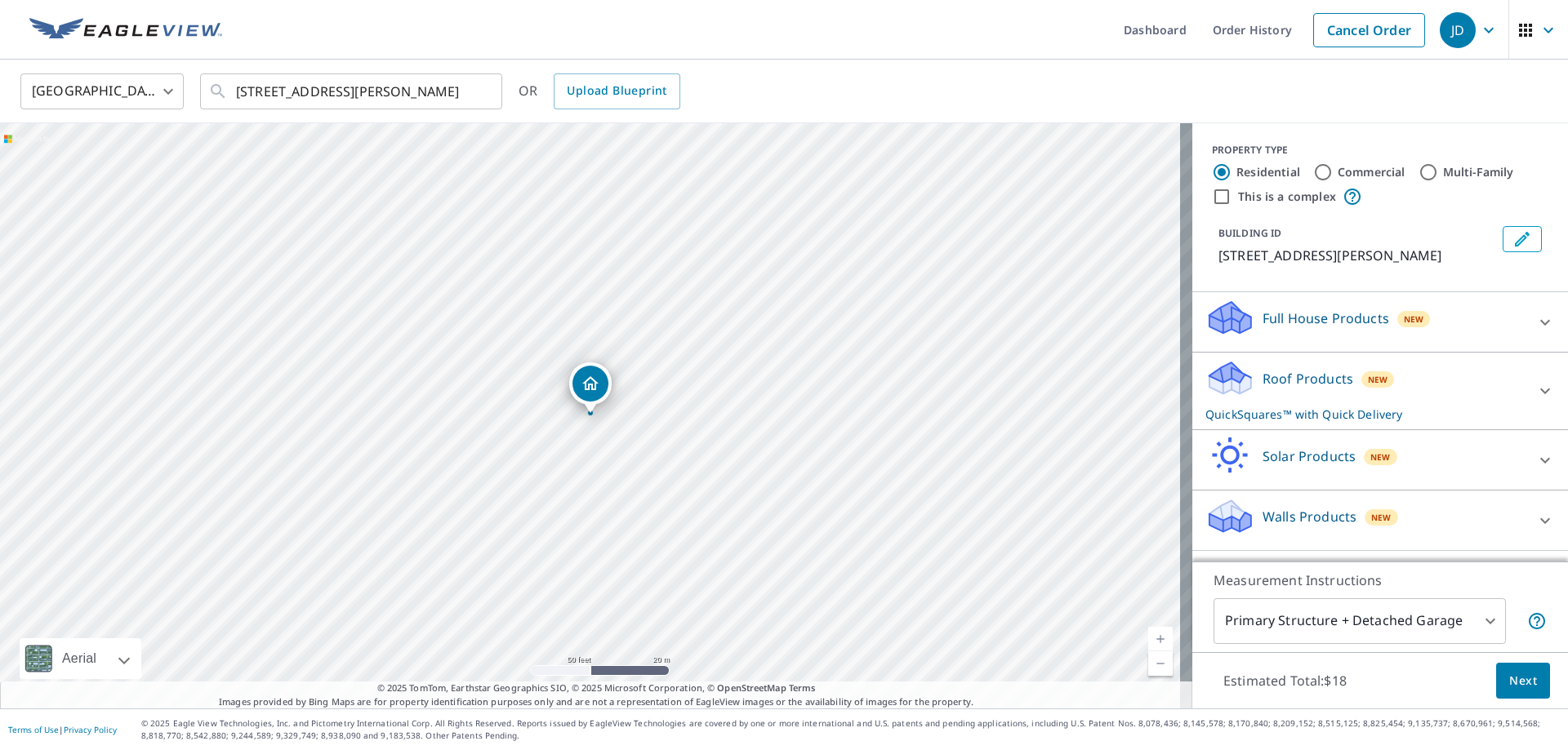
click at [1511, 676] on span "Next" at bounding box center [1523, 681] width 28 height 20
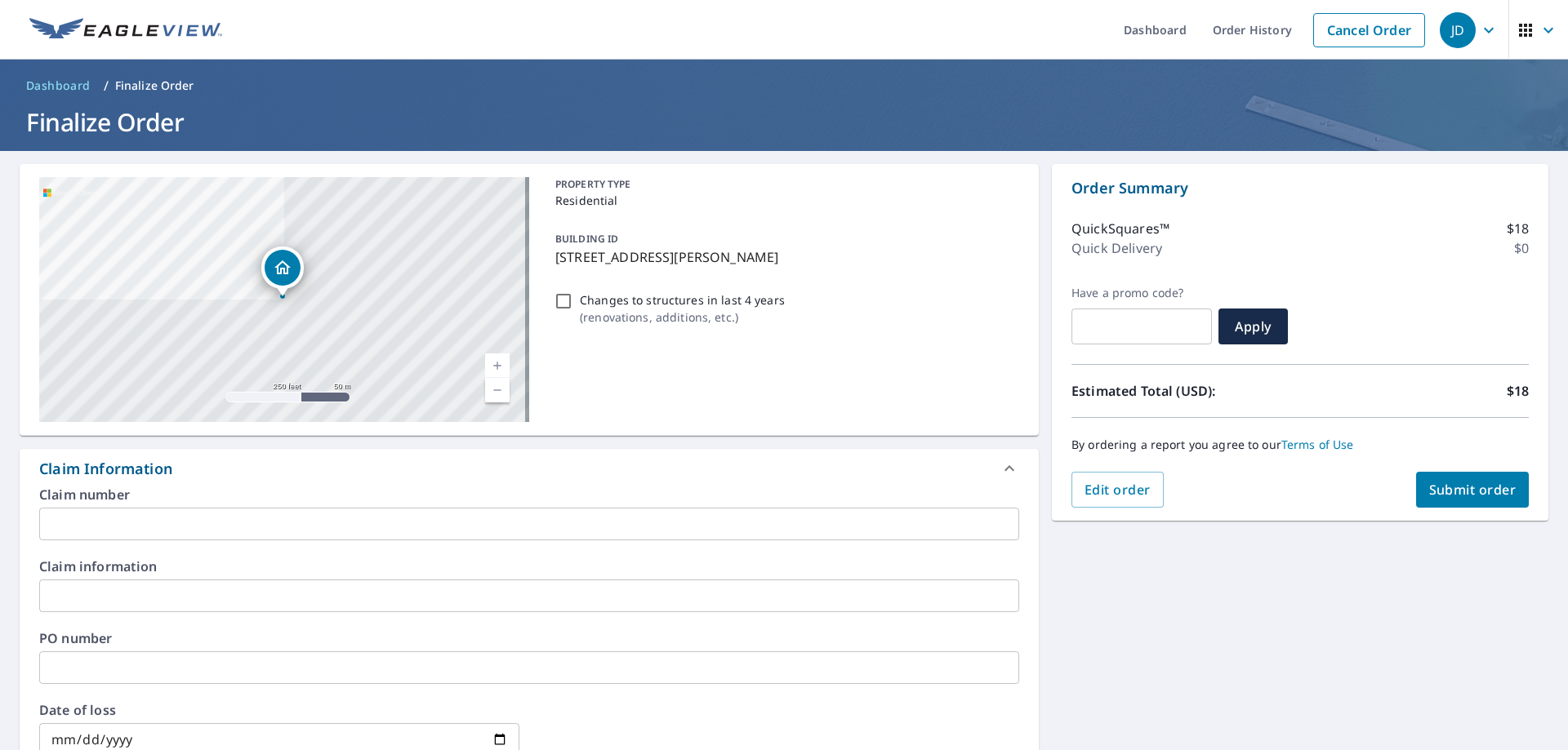
click at [157, 87] on p "Finalize Order" at bounding box center [155, 85] width 79 height 16
click at [1477, 494] on span "Submit order" at bounding box center [1473, 489] width 88 height 18
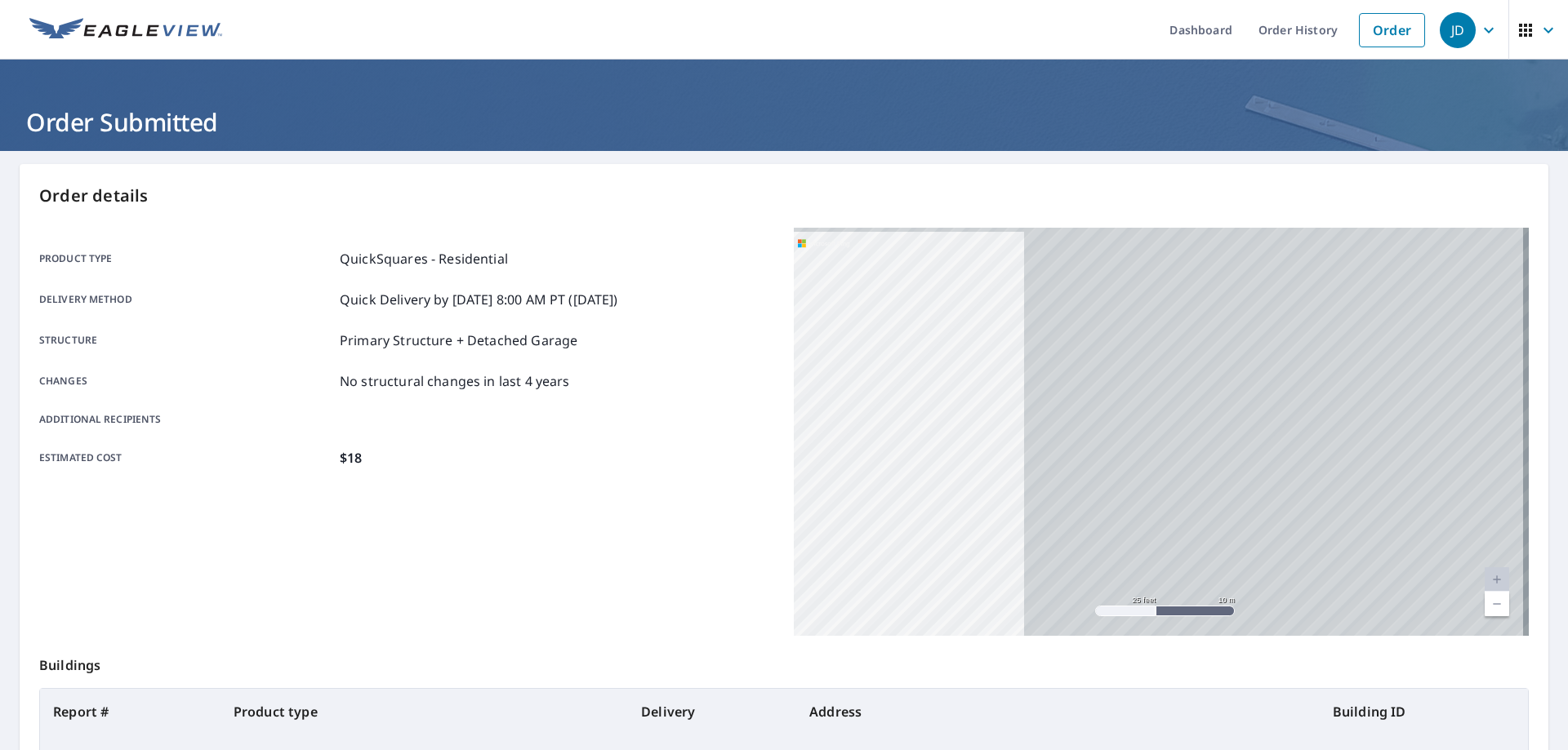
drag, startPoint x: 1290, startPoint y: 453, endPoint x: 647, endPoint y: 457, distance: 643.0
click at [647, 457] on div "Product type QuickSquares - Residential Delivery method Quick Delivery by [DATE…" at bounding box center [784, 431] width 1490 height 409
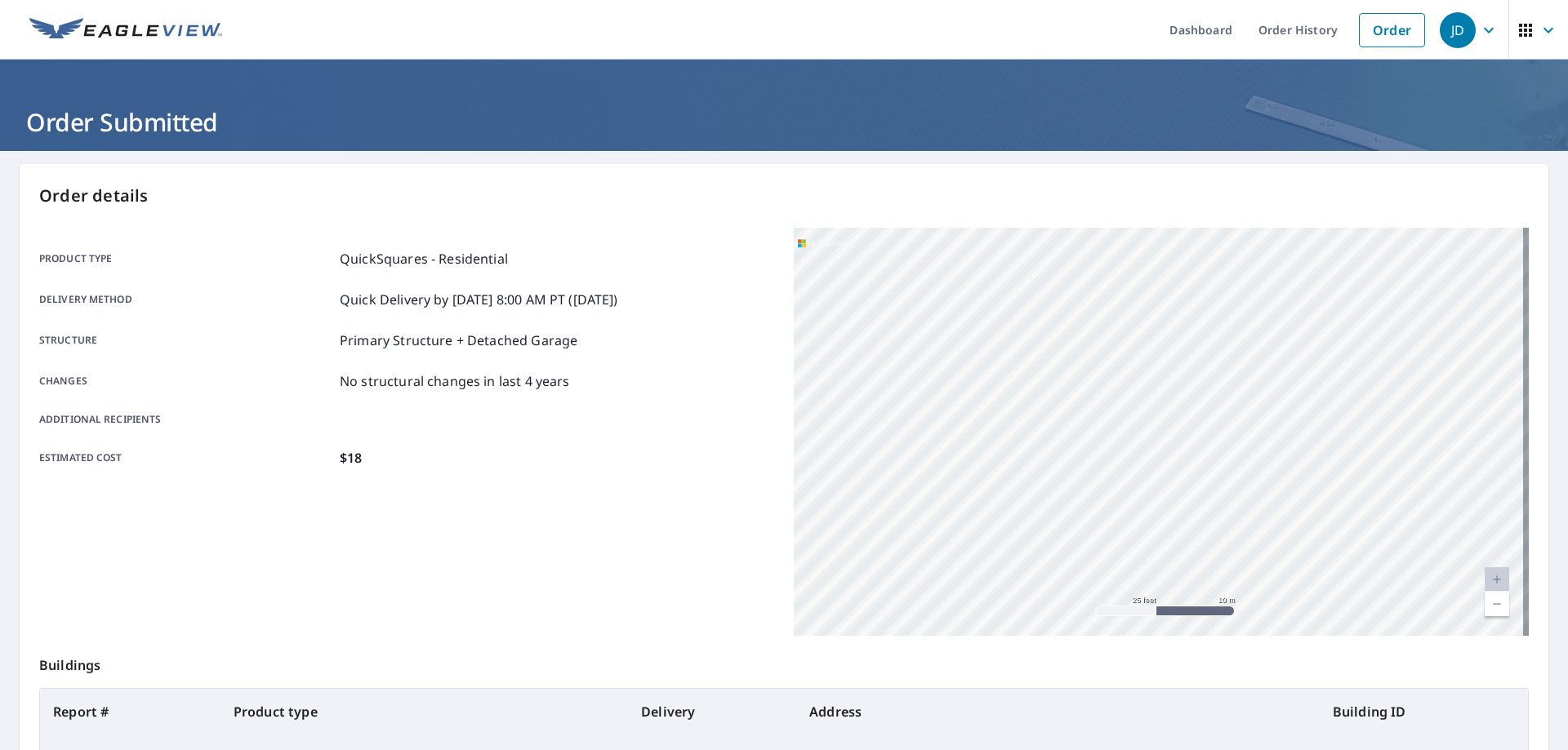
click at [866, 476] on div "[STREET_ADDRESS][PERSON_NAME]" at bounding box center [1161, 431] width 735 height 409
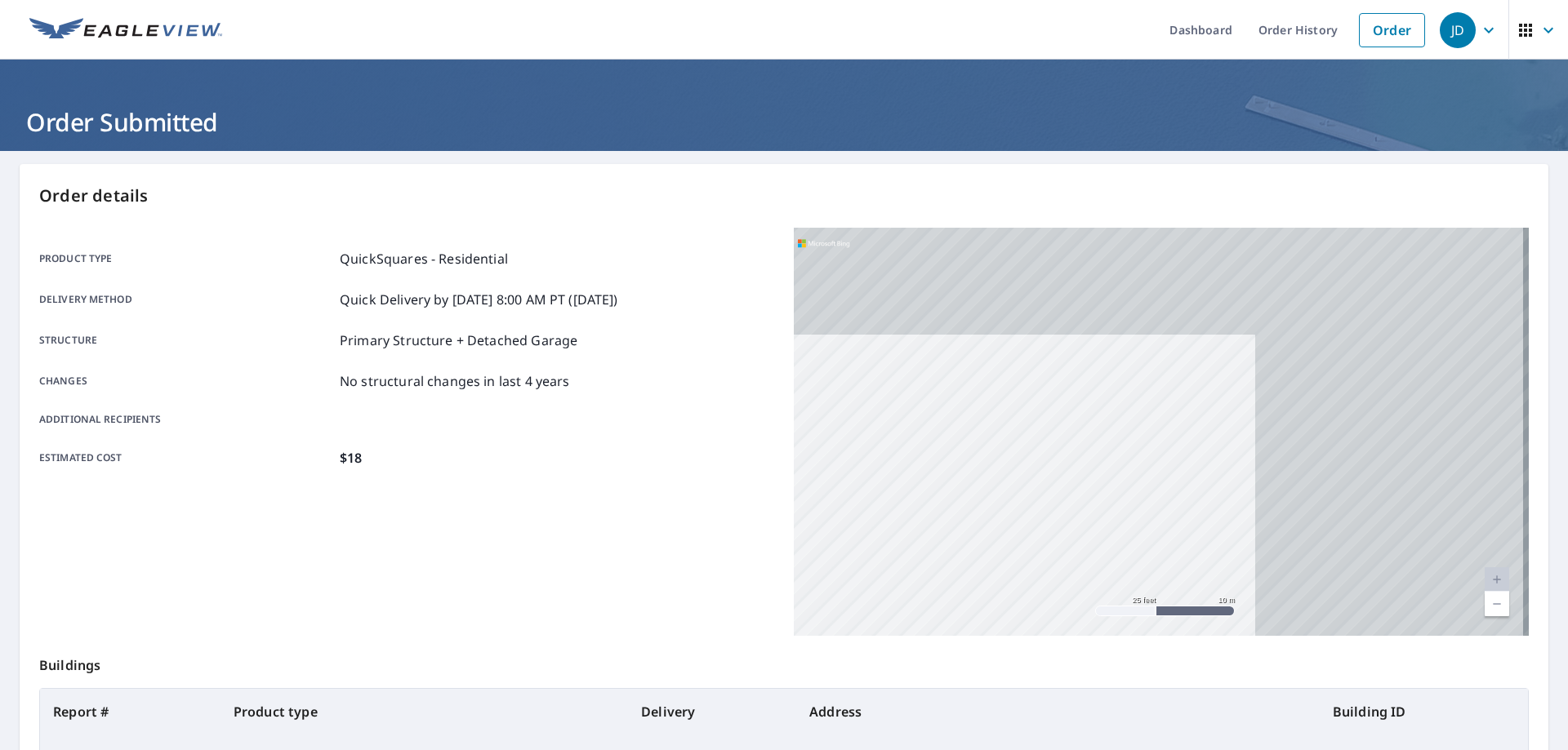
drag, startPoint x: 1431, startPoint y: 363, endPoint x: 902, endPoint y: 580, distance: 571.8
click at [906, 580] on div "[STREET_ADDRESS][PERSON_NAME]" at bounding box center [1161, 431] width 735 height 409
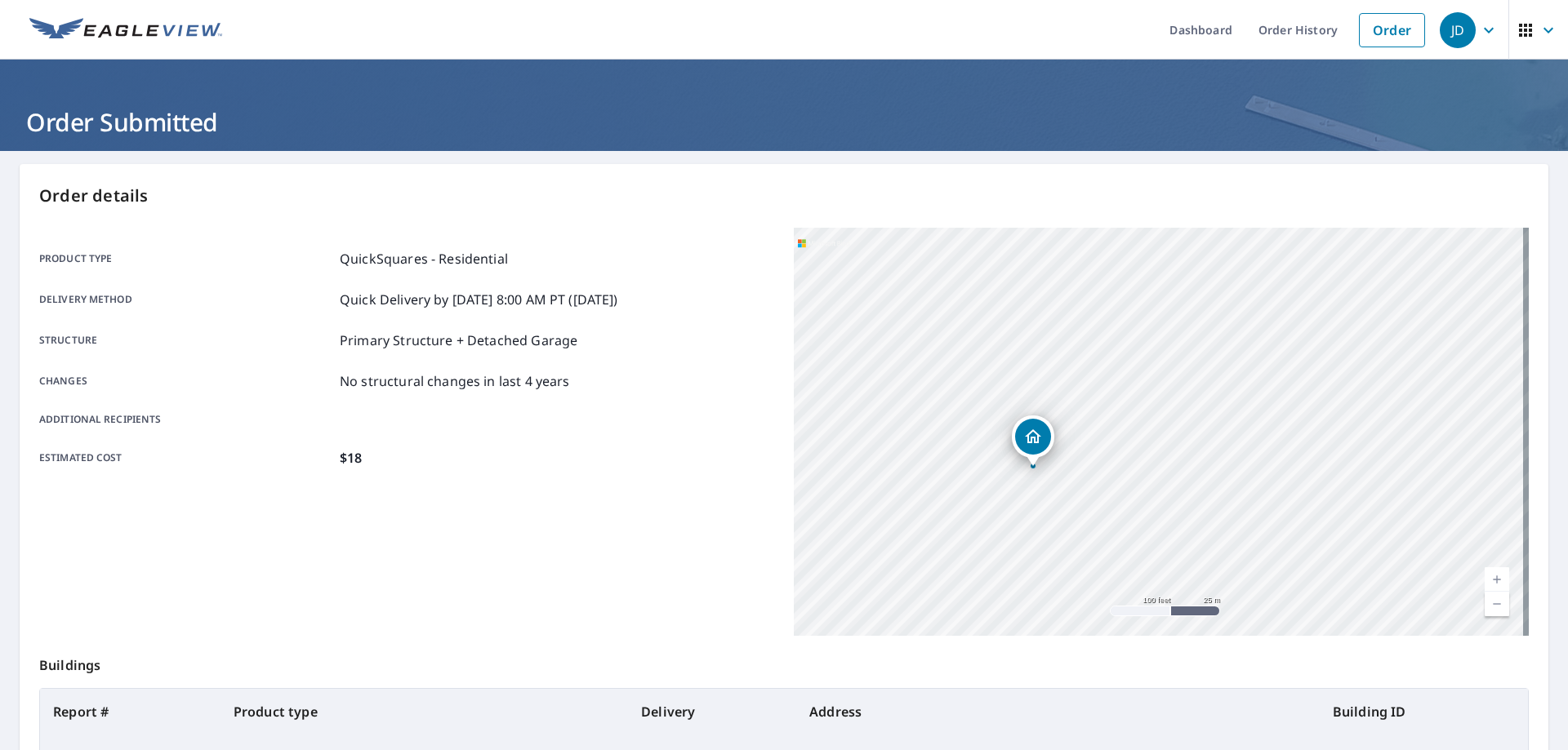
drag, startPoint x: 1338, startPoint y: 387, endPoint x: 1033, endPoint y: 454, distance: 312.3
click at [1033, 454] on div "Dropped pin, building 1, Residential property, 7615 SW Speaks Dr Gaston, OR 971…" at bounding box center [1033, 458] width 21 height 16
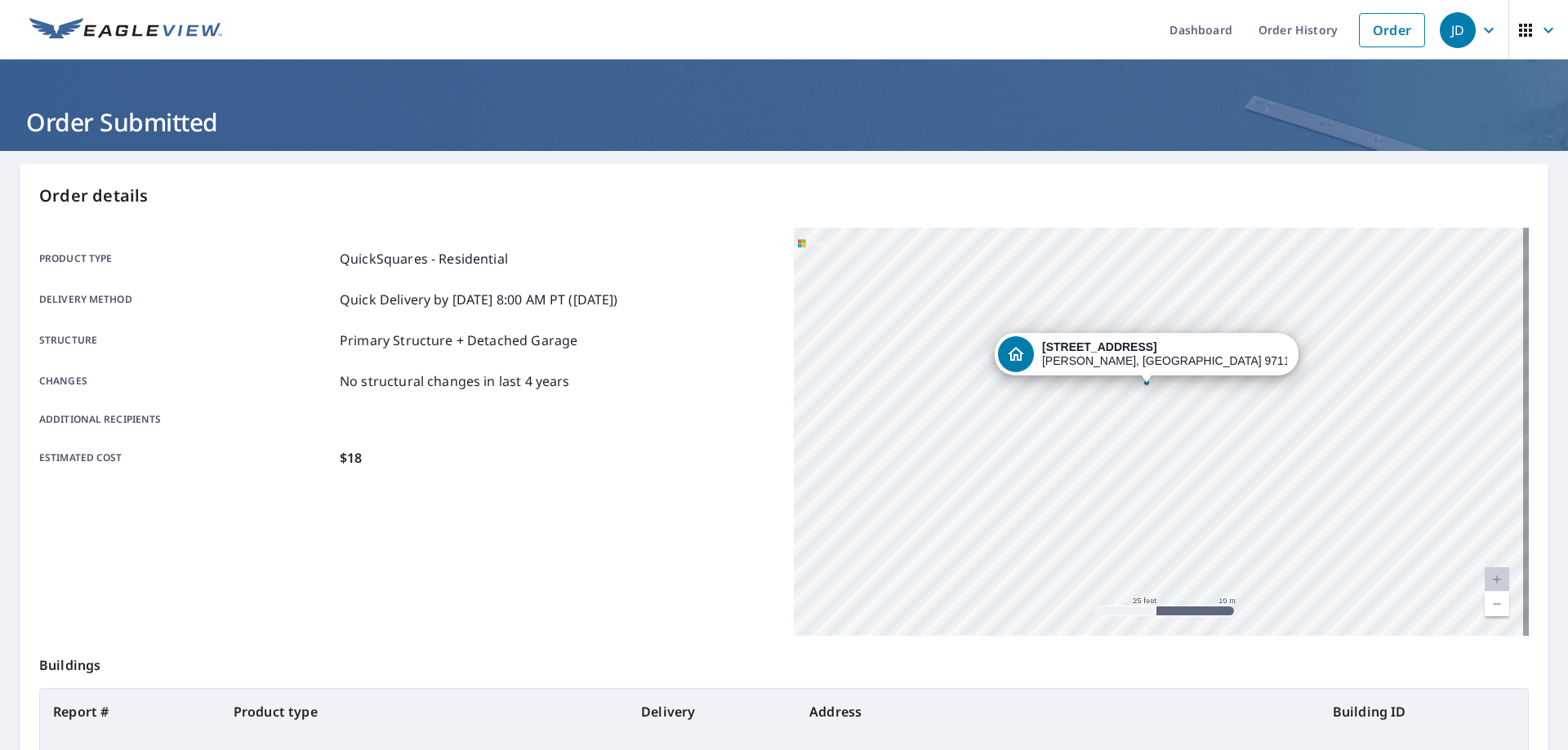
drag, startPoint x: 1407, startPoint y: 426, endPoint x: 1033, endPoint y: 448, distance: 374.6
click at [1033, 448] on div "[STREET_ADDRESS][PERSON_NAME]" at bounding box center [1161, 431] width 735 height 409
click at [1441, 30] on div "JD" at bounding box center [1458, 30] width 36 height 36
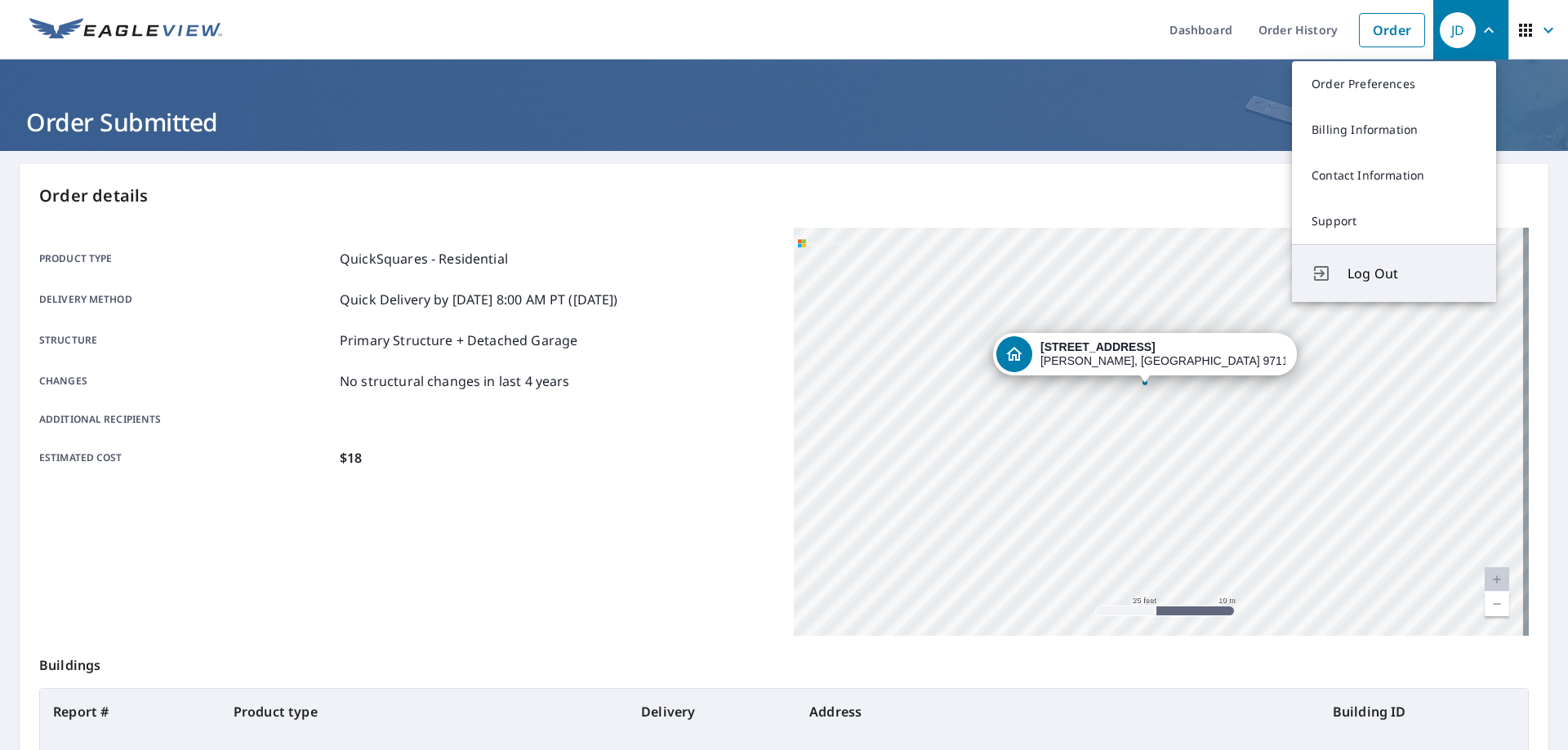
click at [1385, 272] on span "Log Out" at bounding box center [1412, 273] width 129 height 20
